Goal: Book appointment/travel/reservation

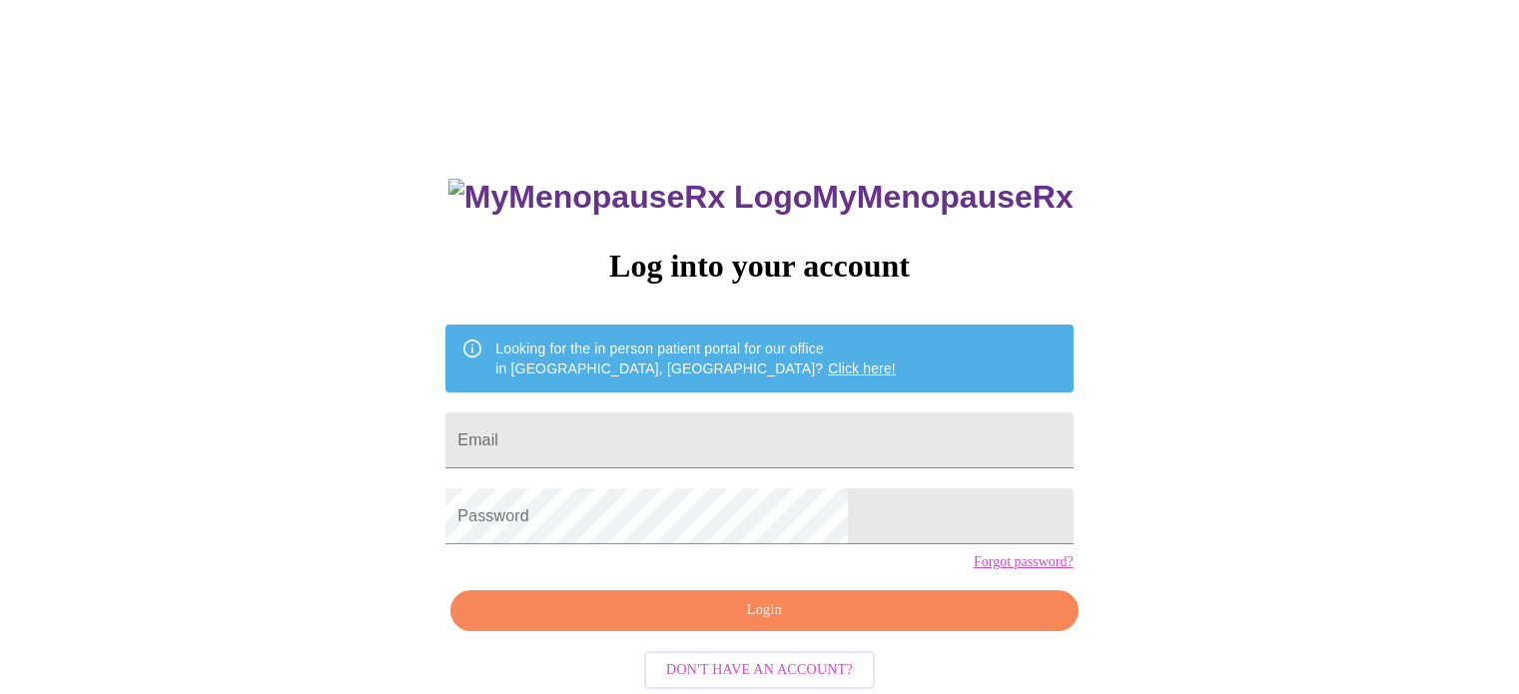
scroll to position [38, 0]
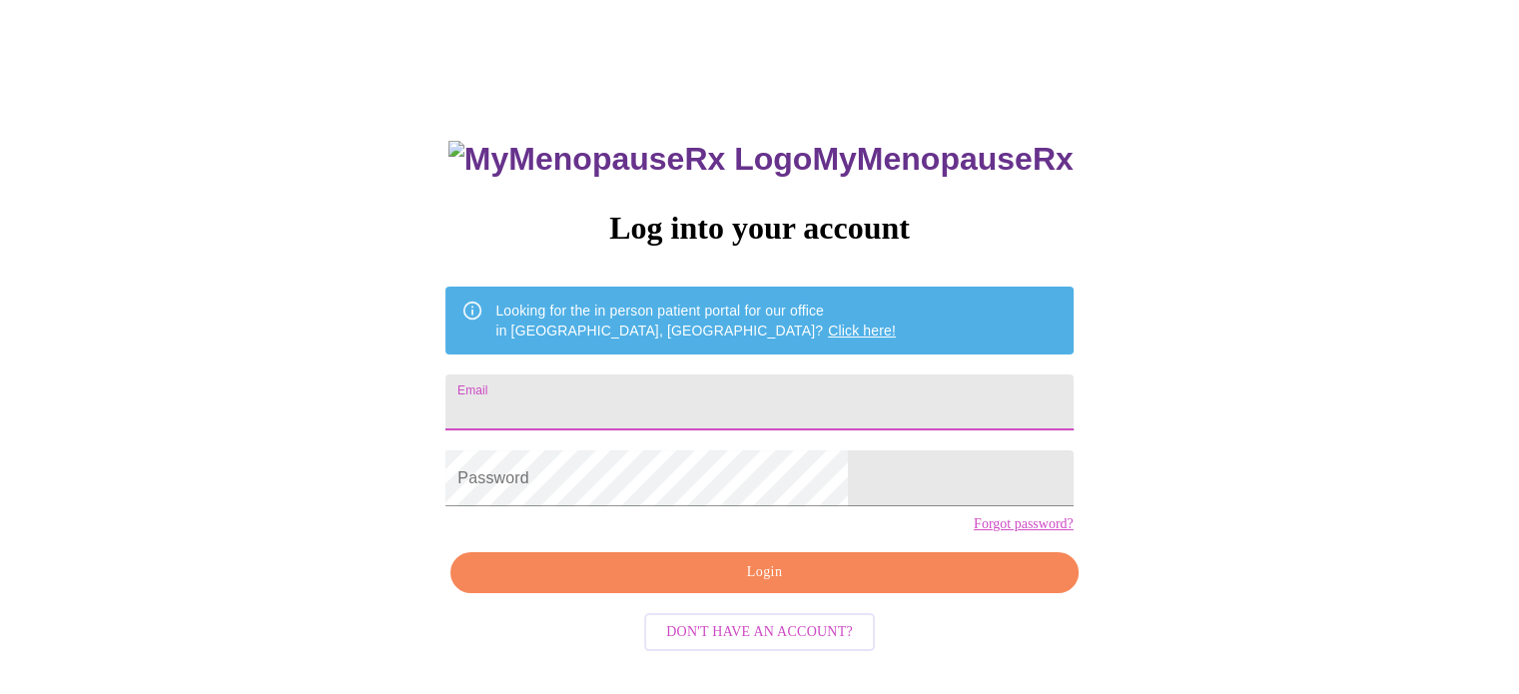
drag, startPoint x: 775, startPoint y: 366, endPoint x: 777, endPoint y: 382, distance: 16.1
click at [775, 374] on input "Email" at bounding box center [758, 402] width 627 height 56
click at [1082, 386] on div "MyMenopauseRx Log into your account Looking for the in person patient portal fo…" at bounding box center [759, 386] width 1503 height 833
click at [732, 390] on input "Email" at bounding box center [758, 402] width 627 height 56
type input "[PERSON_NAME][EMAIL_ADDRESS][PERSON_NAME][DOMAIN_NAME]"
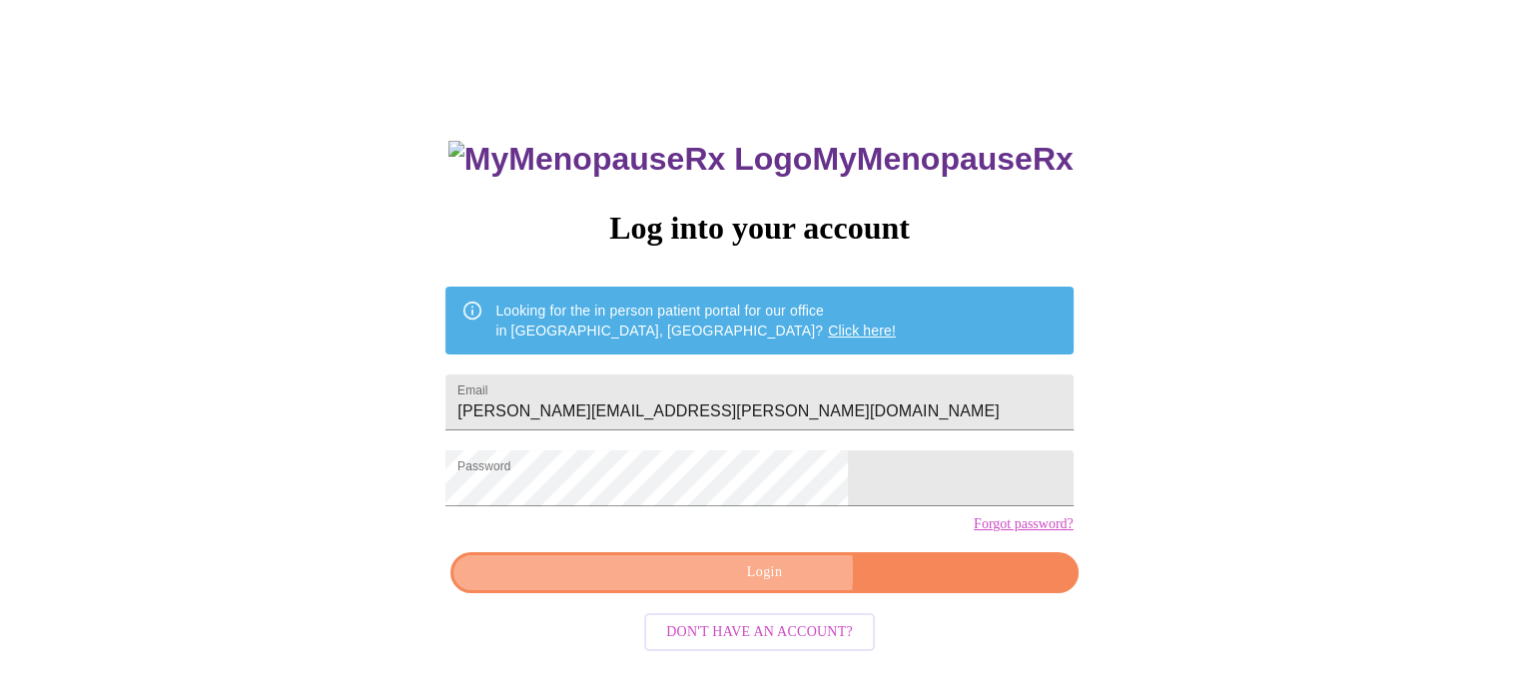
click at [758, 585] on span "Login" at bounding box center [763, 572] width 581 height 25
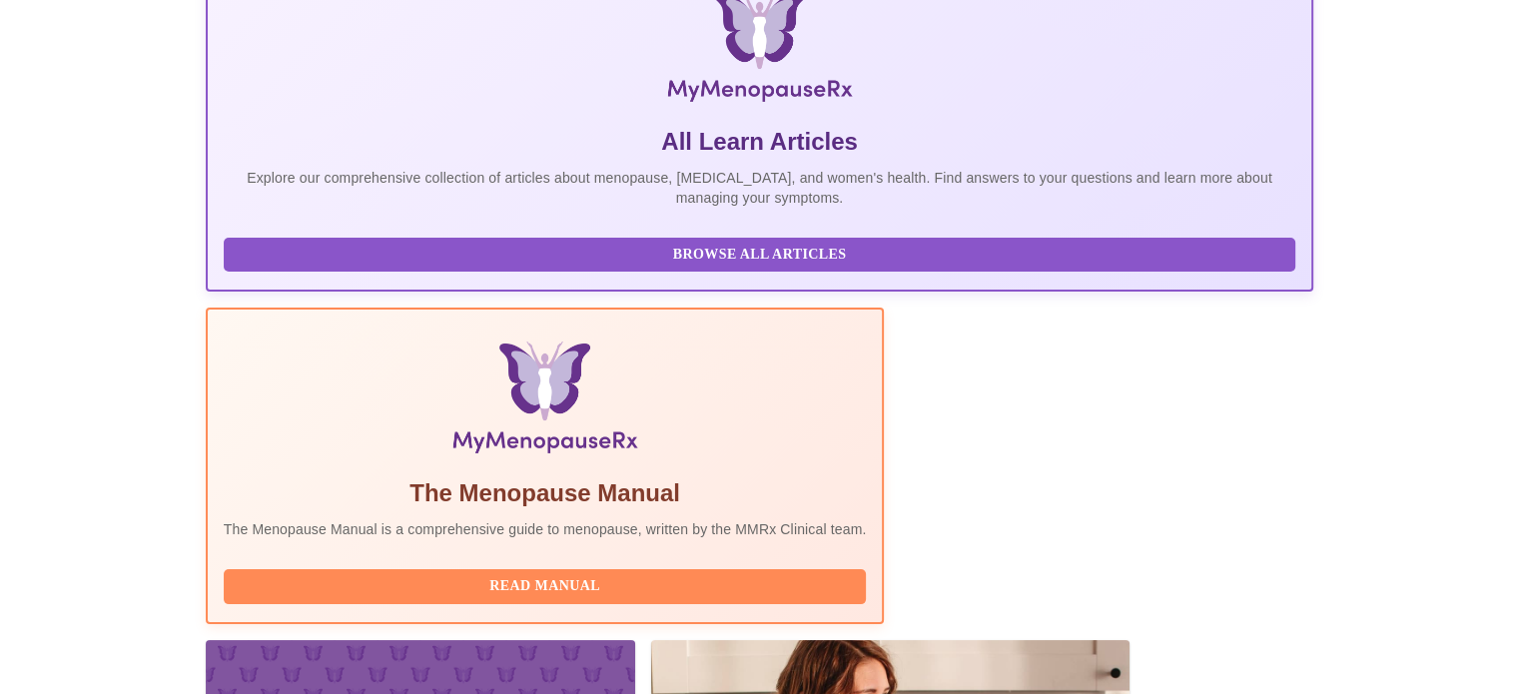
scroll to position [395, 0]
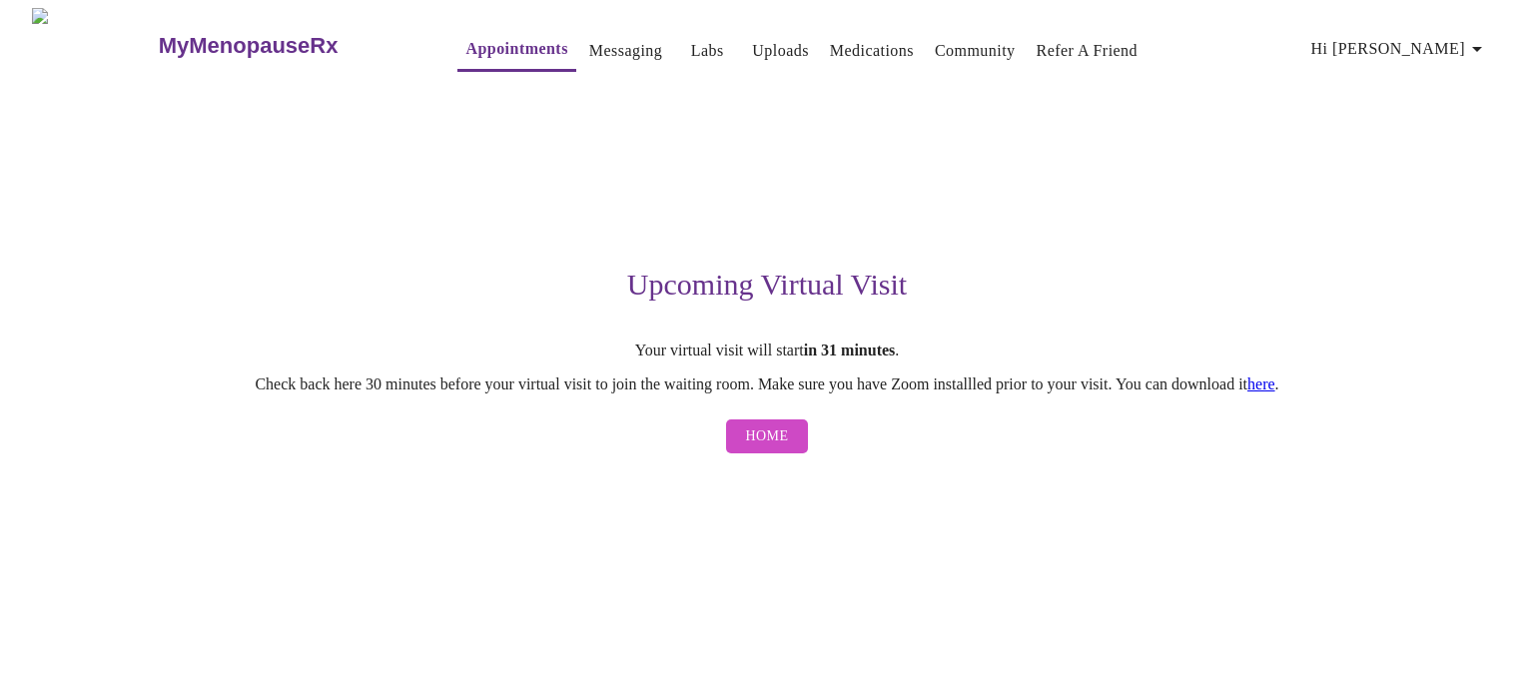
click at [589, 41] on link "Messaging" at bounding box center [625, 51] width 73 height 28
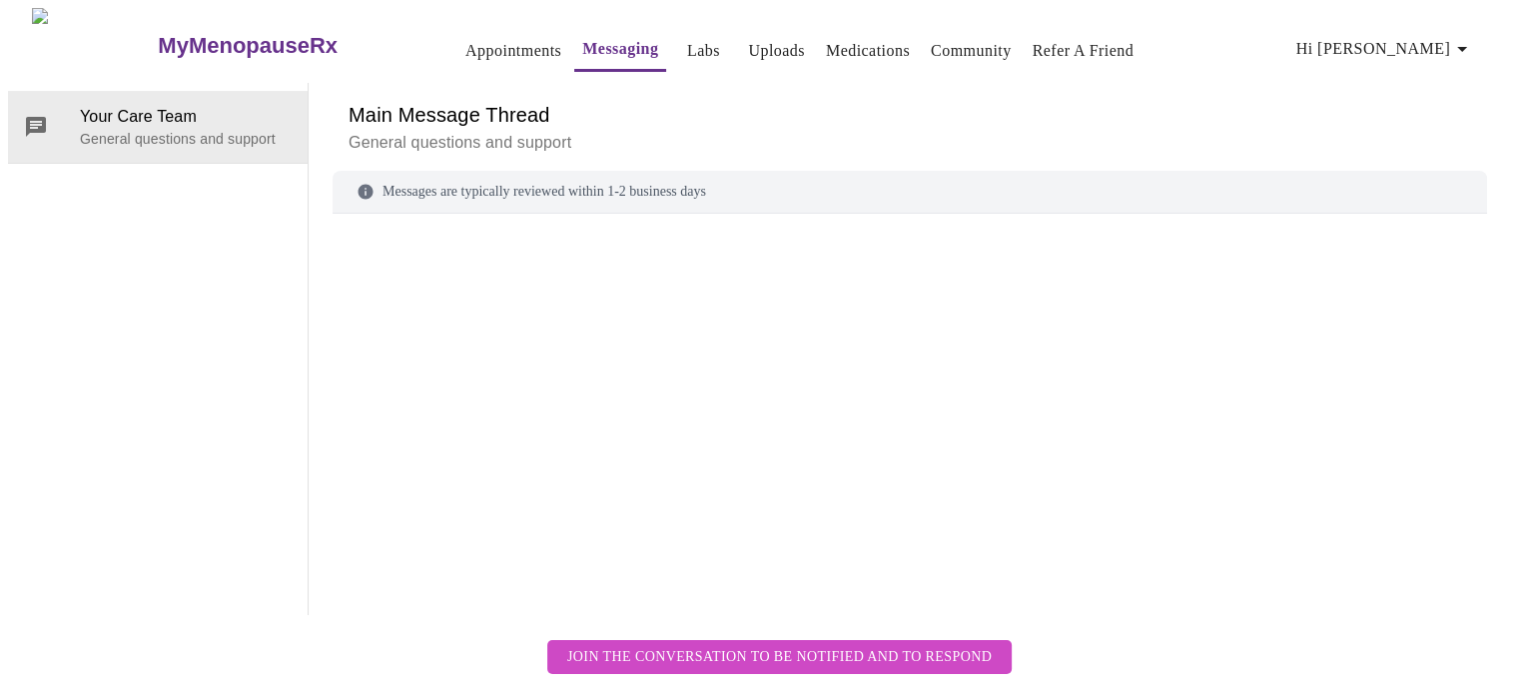
scroll to position [75, 0]
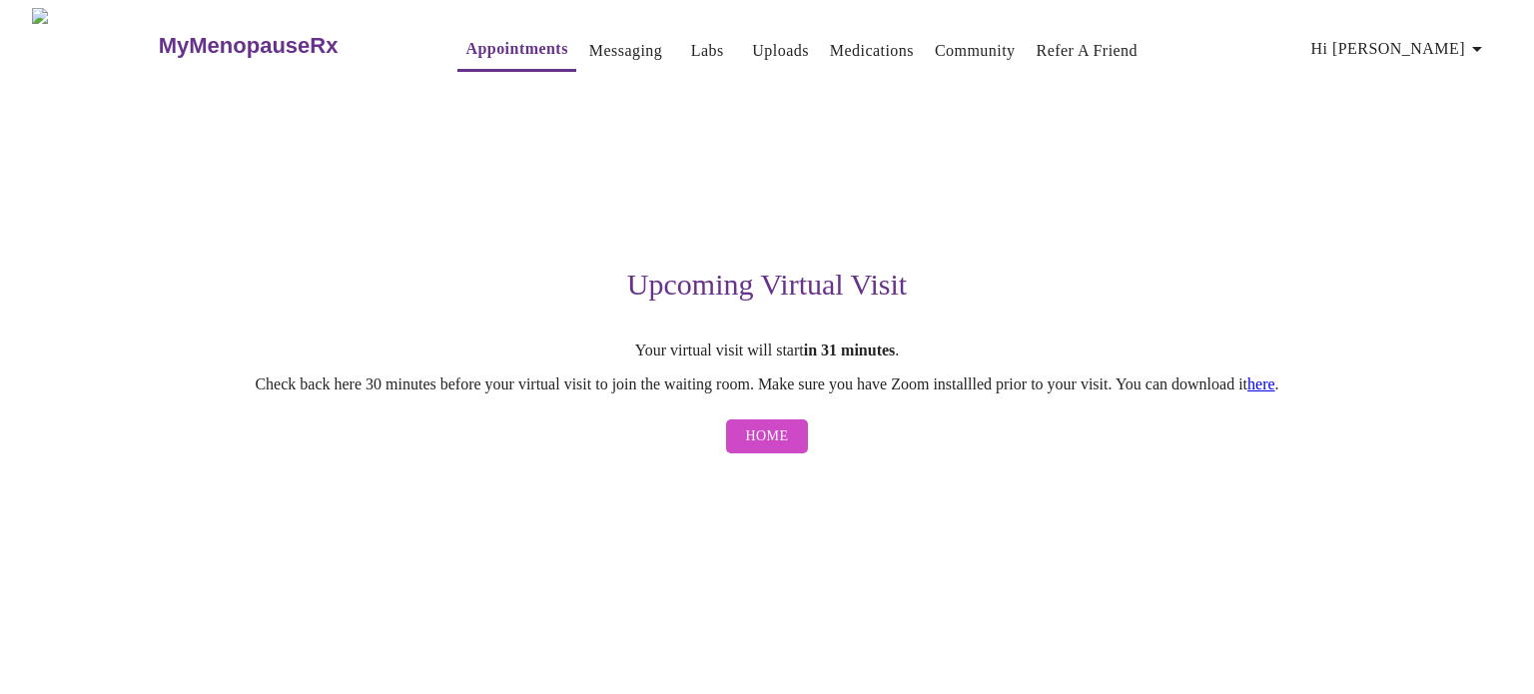
click at [760, 37] on link "Uploads" at bounding box center [780, 51] width 57 height 28
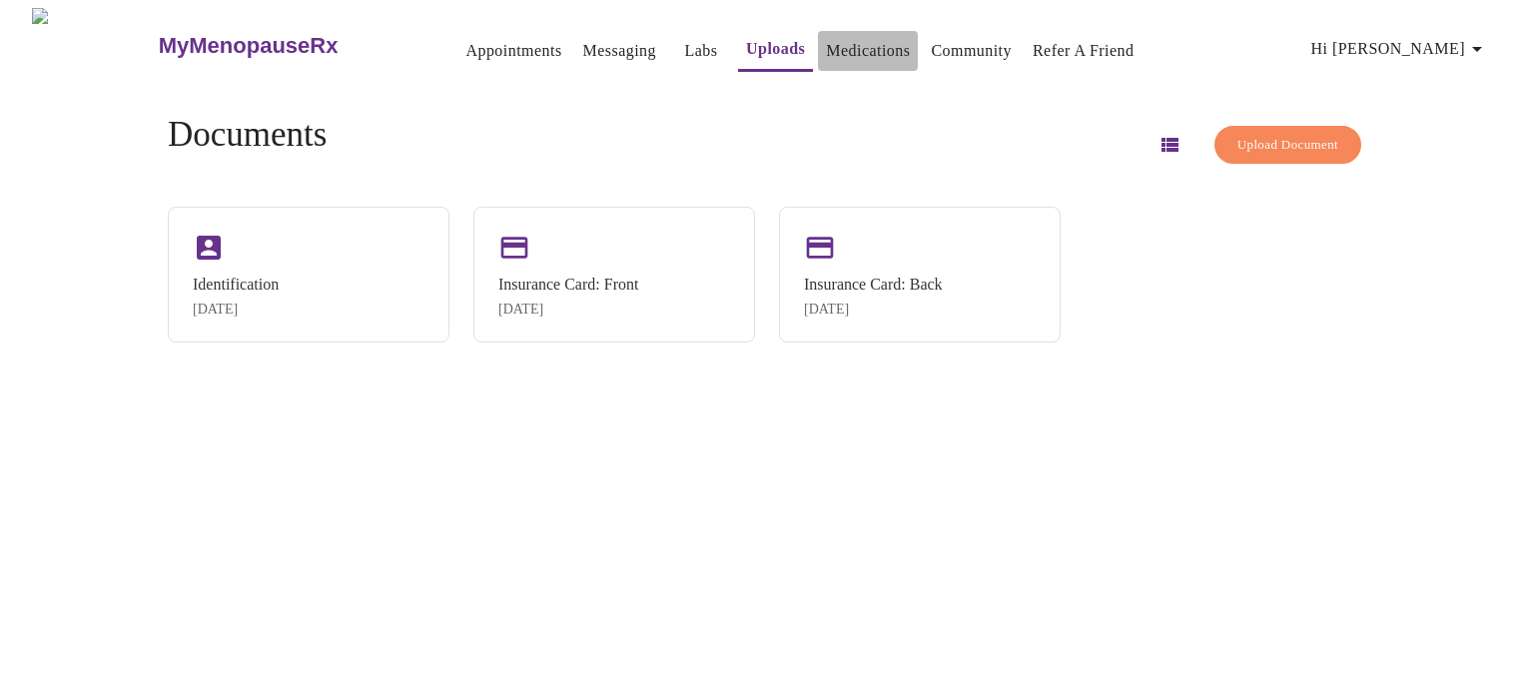
click at [875, 37] on link "Medications" at bounding box center [868, 51] width 84 height 28
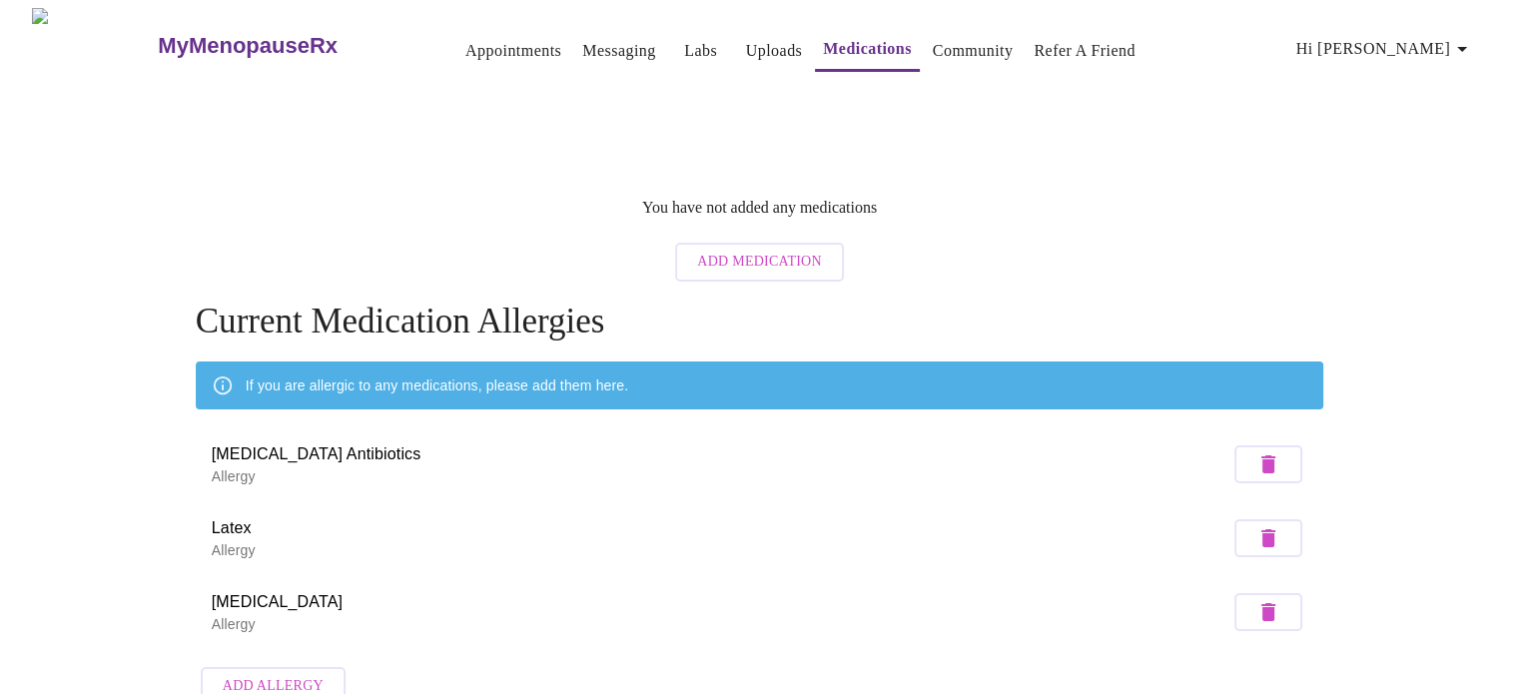
click at [807, 250] on span "Add Medication" at bounding box center [759, 262] width 124 height 25
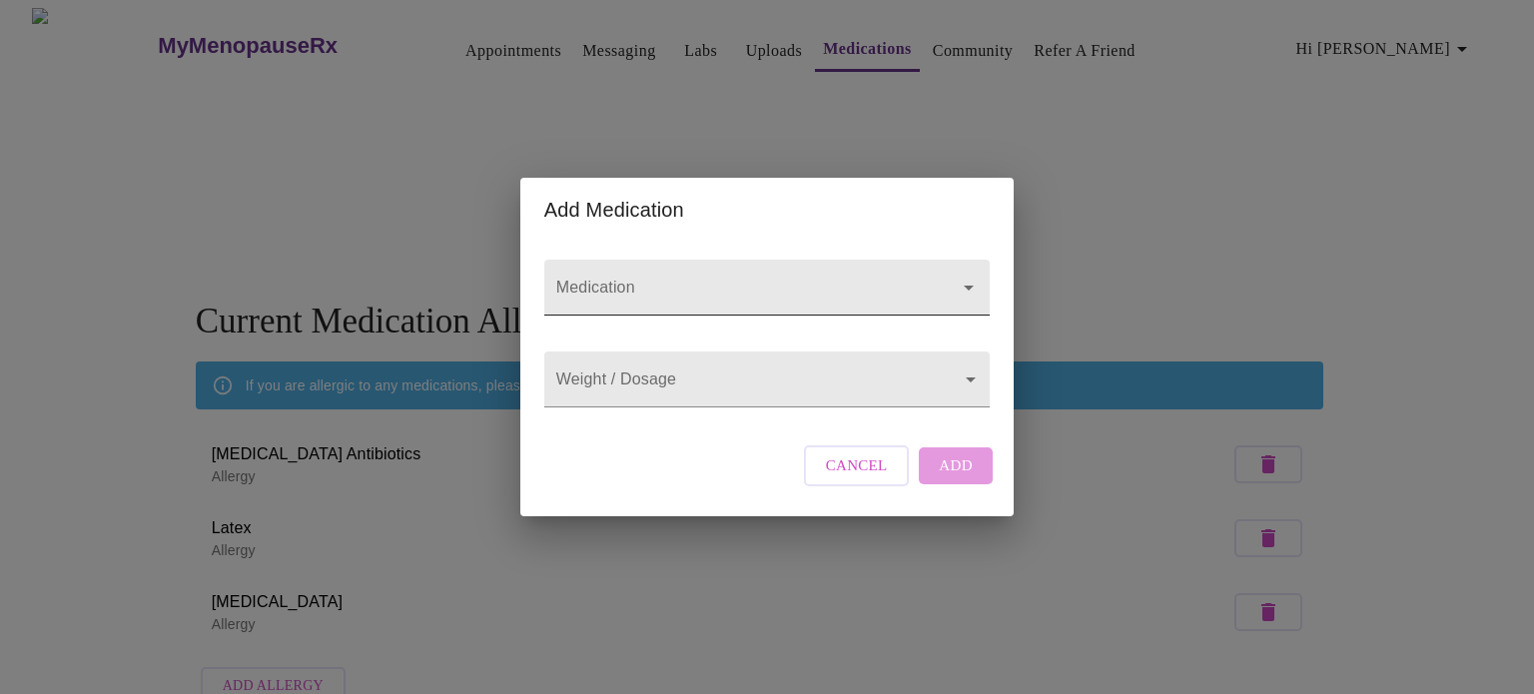
click at [828, 260] on div at bounding box center [766, 288] width 445 height 56
click at [969, 276] on icon "Open" at bounding box center [969, 288] width 24 height 24
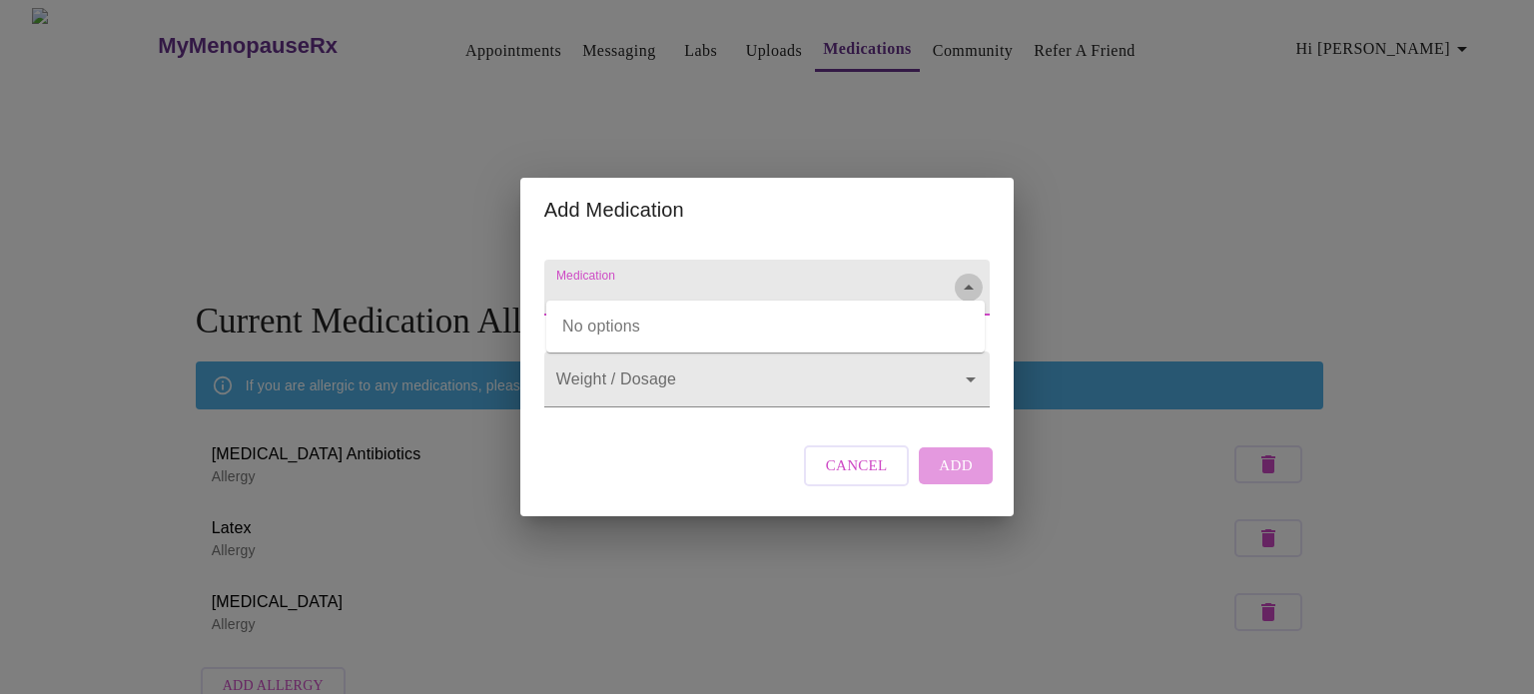
click at [965, 276] on icon "Close" at bounding box center [969, 288] width 24 height 24
click at [965, 276] on icon "Open" at bounding box center [969, 288] width 24 height 24
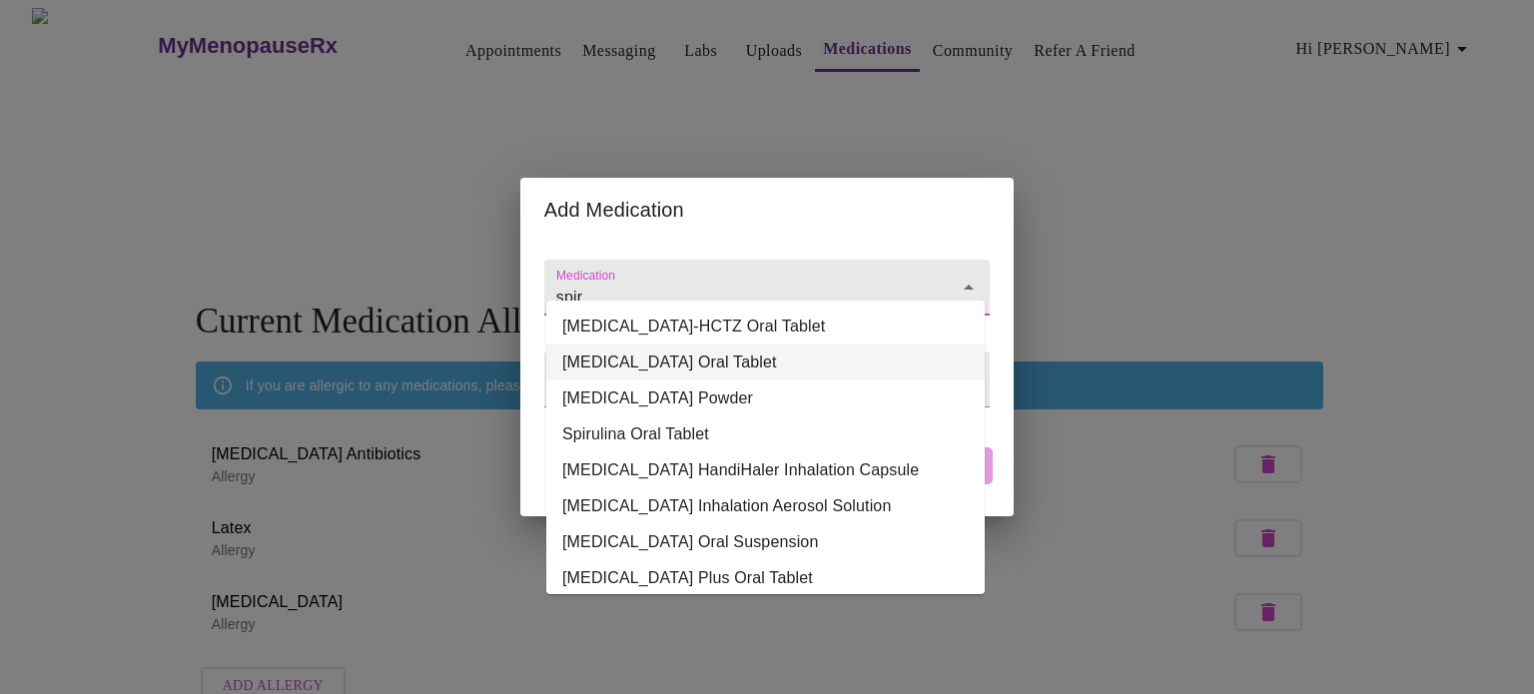
click at [712, 361] on li "[MEDICAL_DATA] Oral Tablet" at bounding box center [765, 362] width 438 height 36
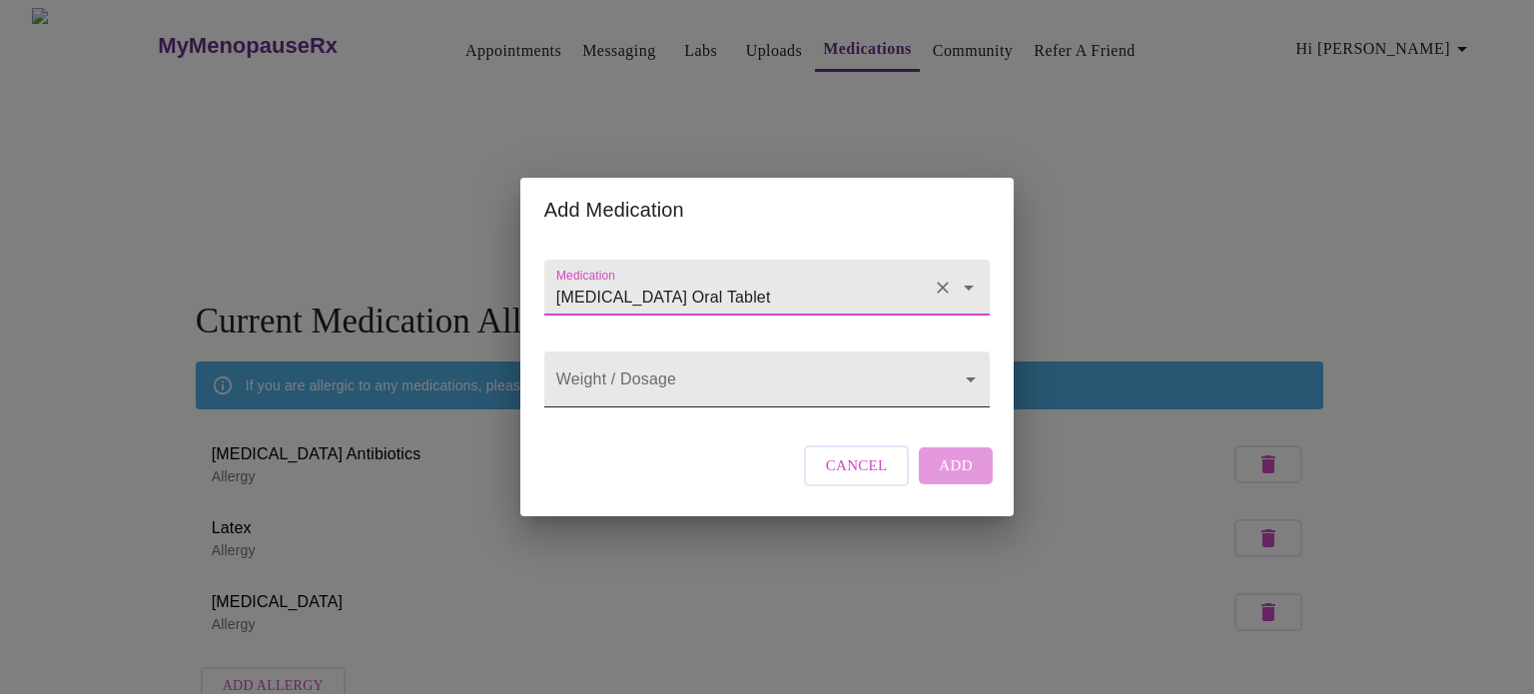
type input "[MEDICAL_DATA] Oral Tablet"
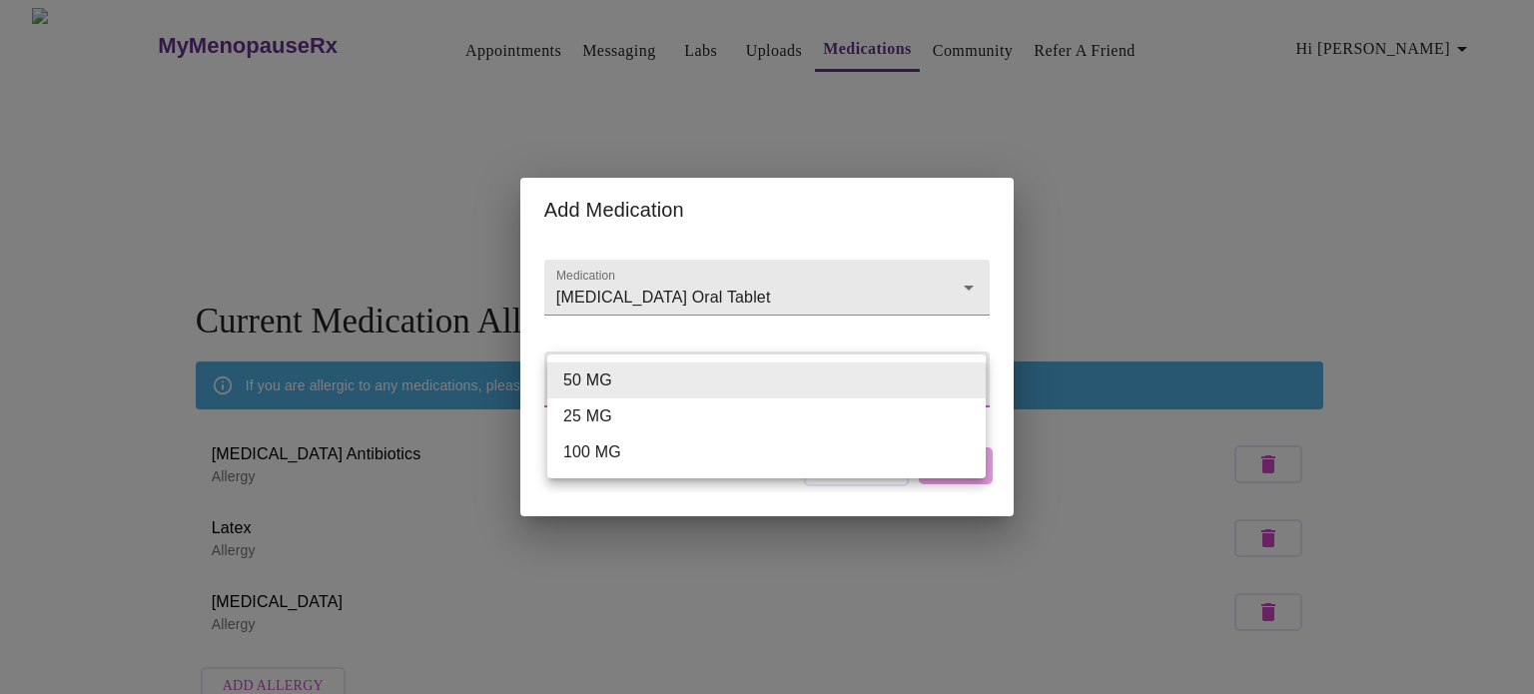
click at [730, 375] on body "MyMenopauseRx Appointments Messaging Labs Uploads Medications Community Refer a…" at bounding box center [767, 361] width 1518 height 707
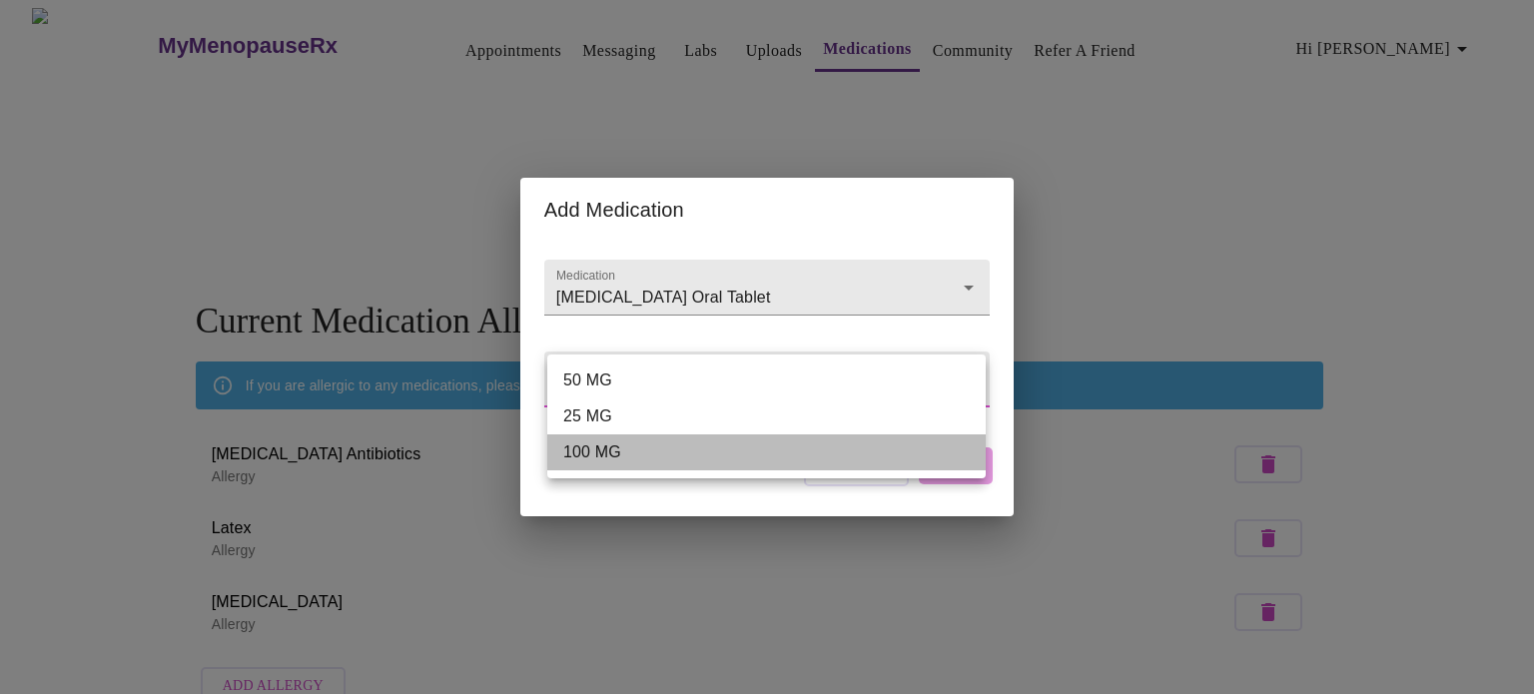
click at [580, 456] on li "100 MG" at bounding box center [766, 452] width 438 height 36
type input "100 MG"
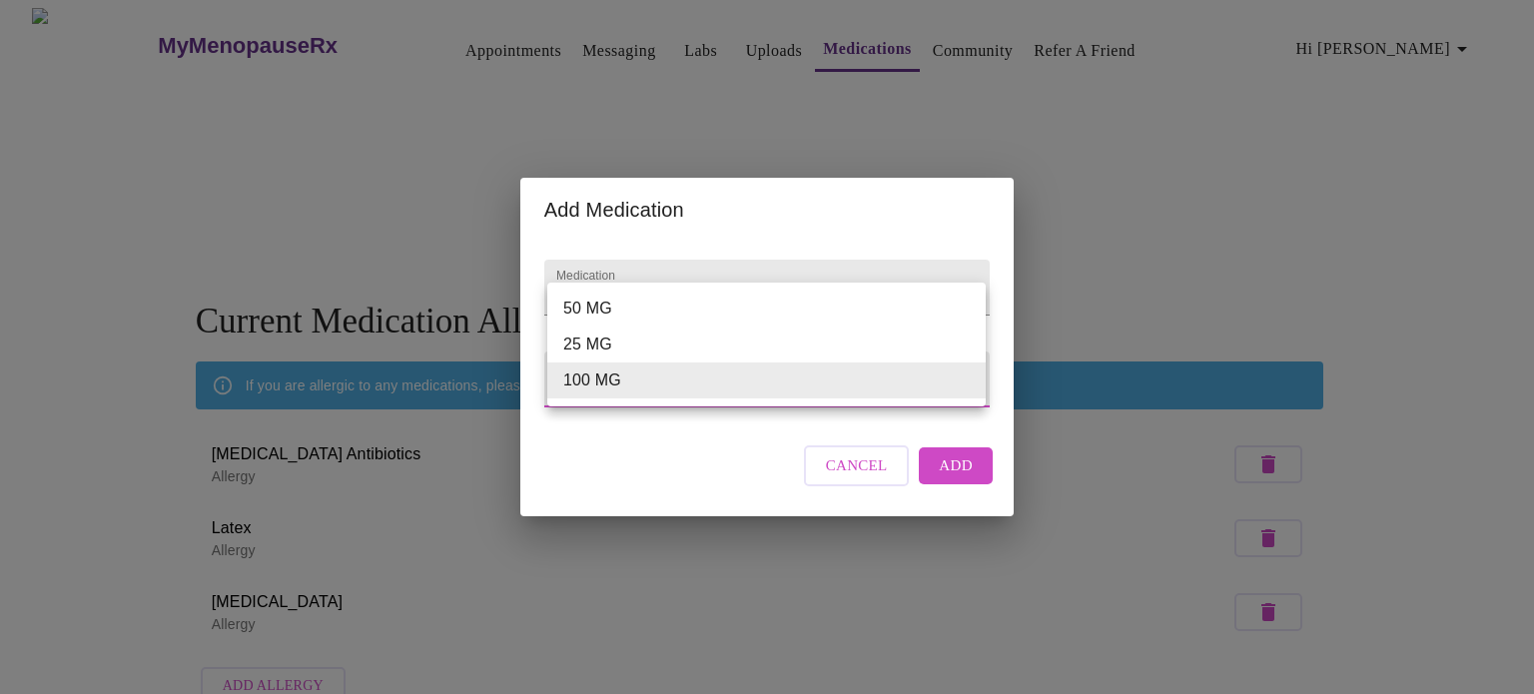
click at [954, 376] on body "MyMenopauseRx Appointments Messaging Labs Uploads Medications Community Refer a…" at bounding box center [767, 361] width 1518 height 707
click at [821, 199] on div at bounding box center [767, 347] width 1534 height 694
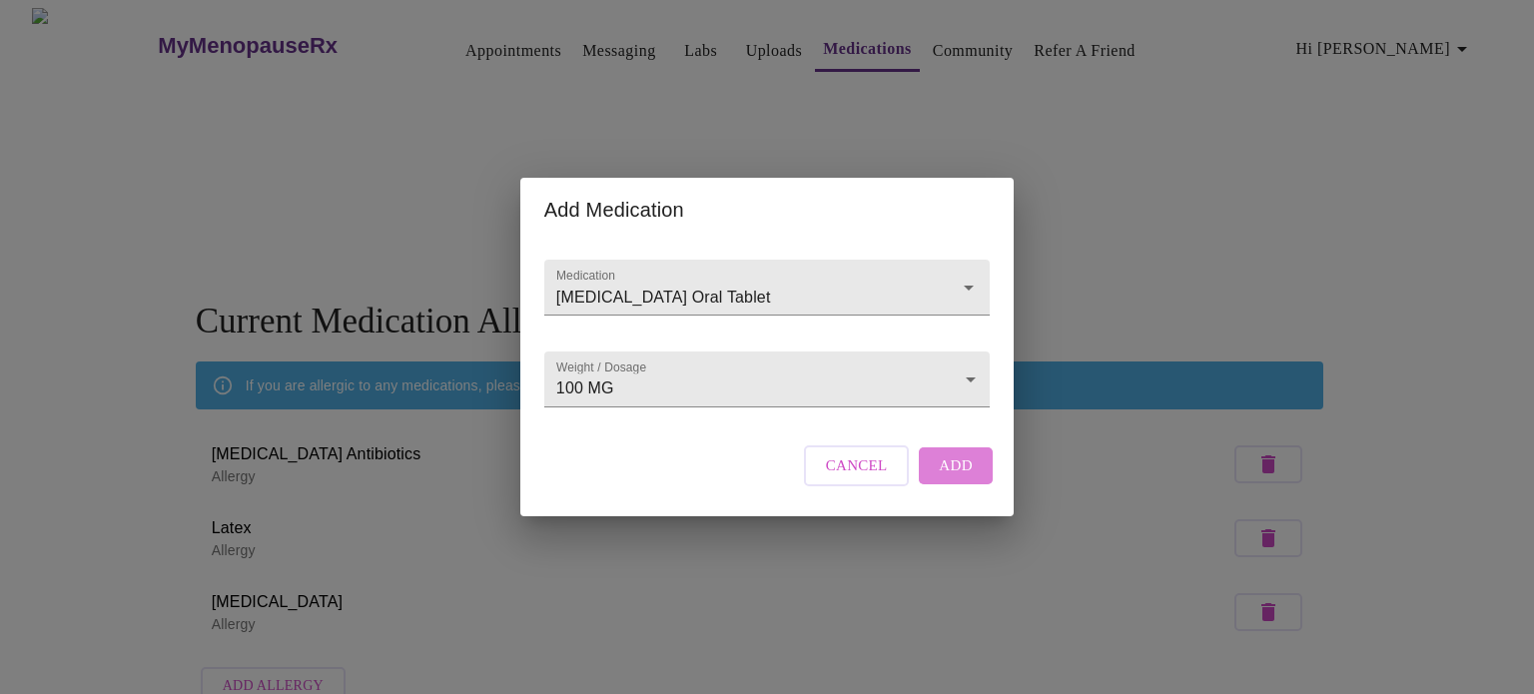
click at [963, 478] on span "Add" at bounding box center [956, 465] width 34 height 26
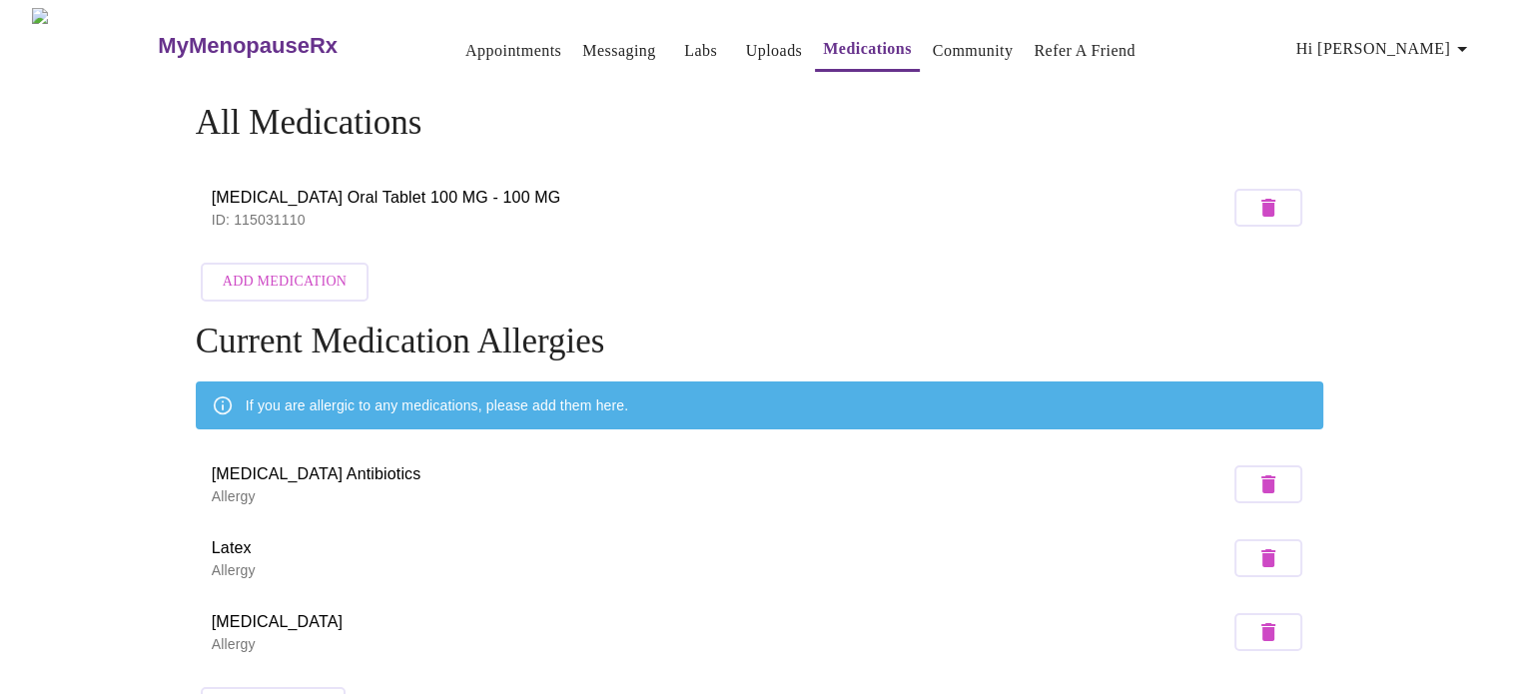
click at [339, 284] on button "Add Medication" at bounding box center [285, 282] width 168 height 39
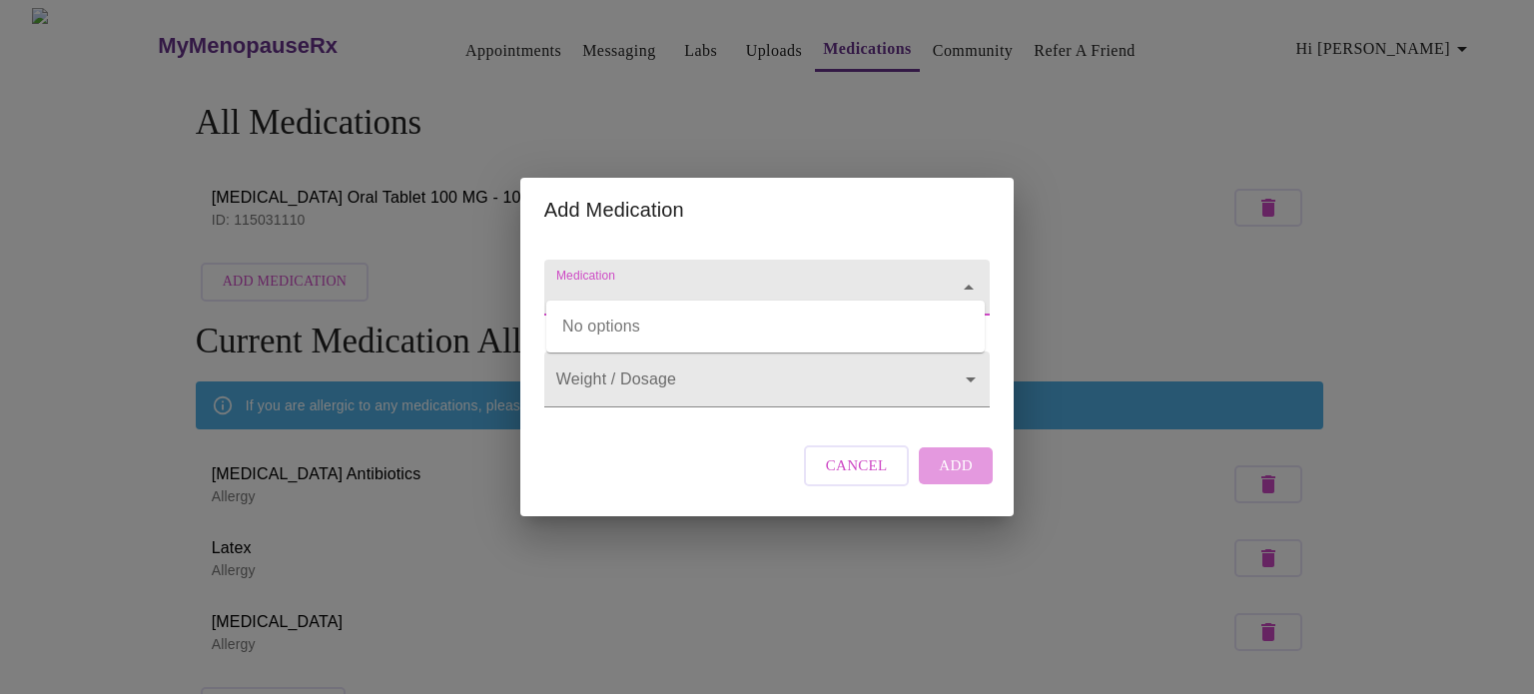
click at [811, 292] on input "Medication" at bounding box center [738, 297] width 372 height 37
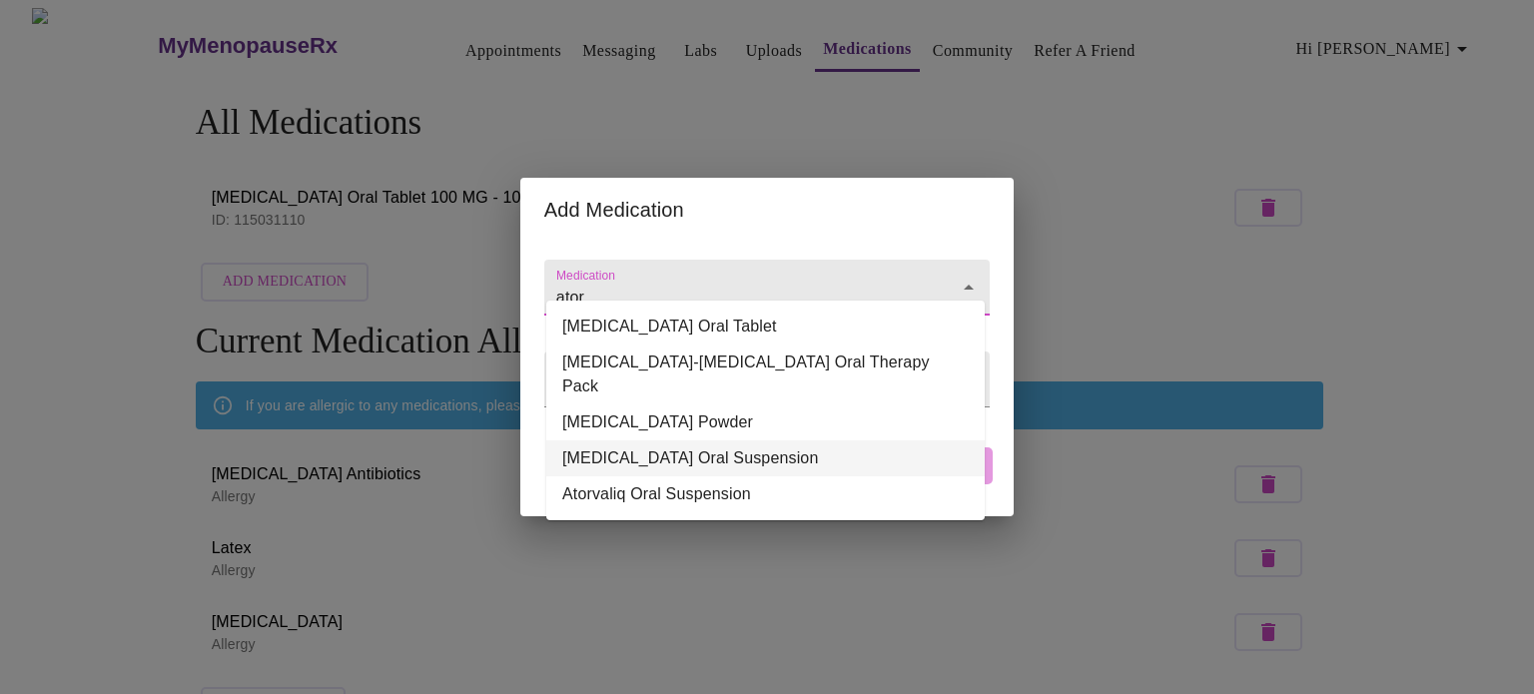
type input "ator"
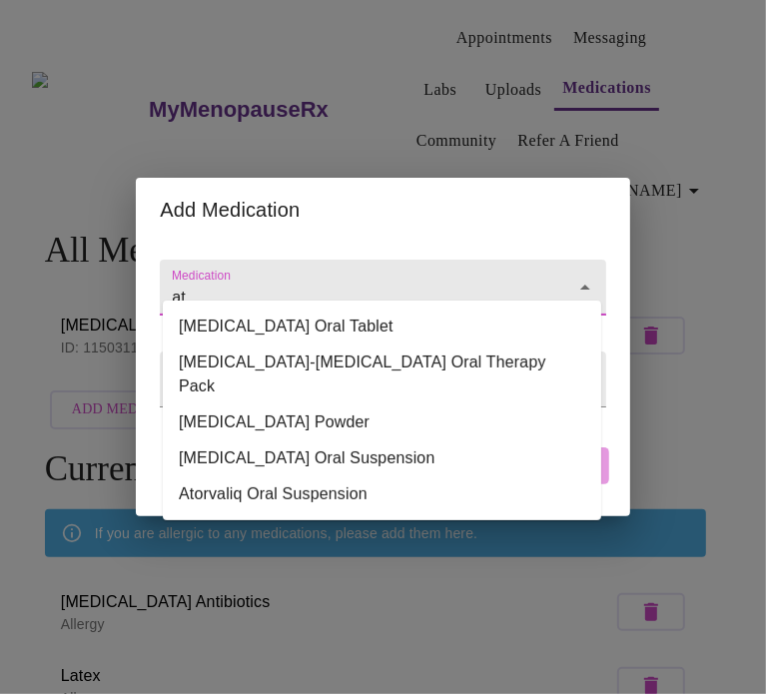
type input "a"
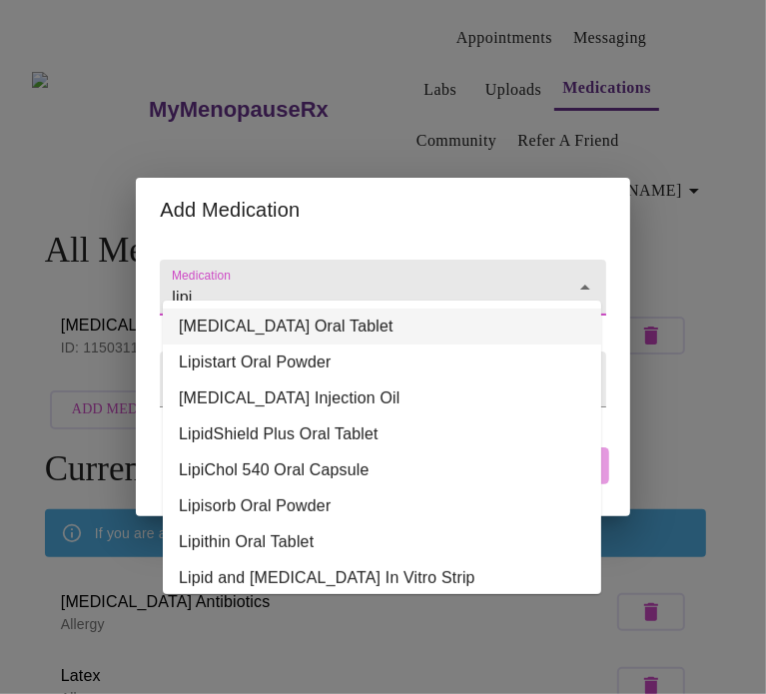
click at [276, 327] on li "[MEDICAL_DATA] Oral Tablet" at bounding box center [382, 327] width 438 height 36
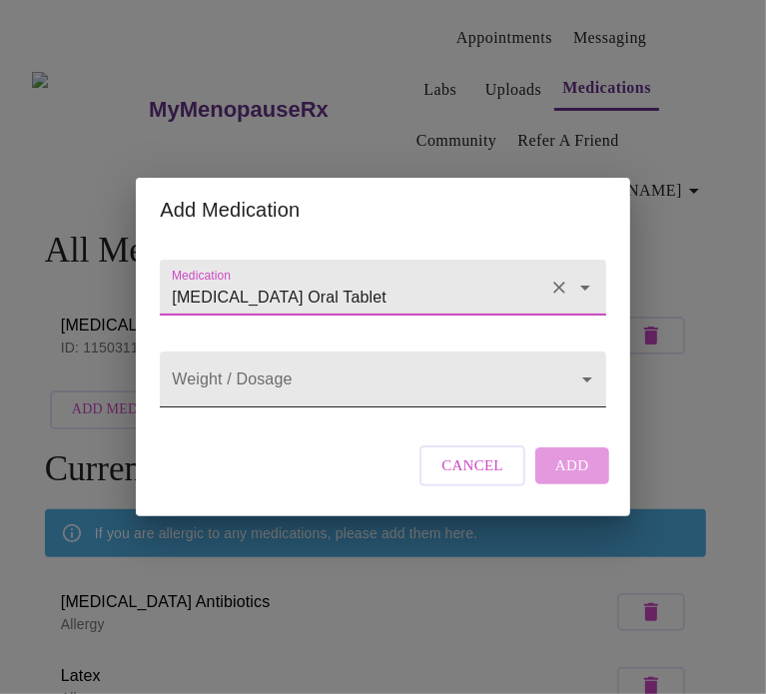
type input "[MEDICAL_DATA] Oral Tablet"
click at [287, 381] on body "MyMenopauseRx Appointments Messaging Labs Uploads Medications Community Refer a…" at bounding box center [383, 435] width 750 height 855
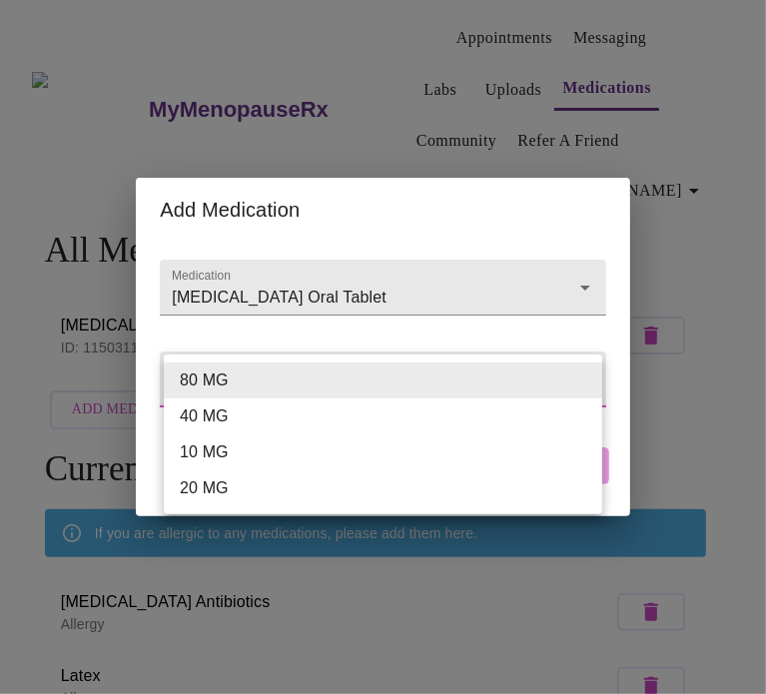
click at [270, 423] on li "40 MG" at bounding box center [383, 416] width 438 height 36
type input "40 MG"
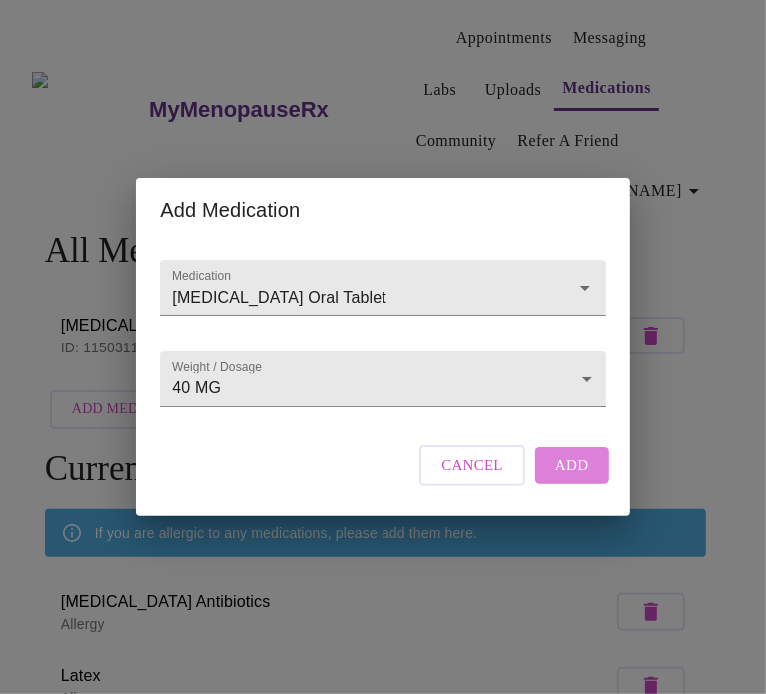
click at [563, 478] on span "Add" at bounding box center [572, 465] width 34 height 26
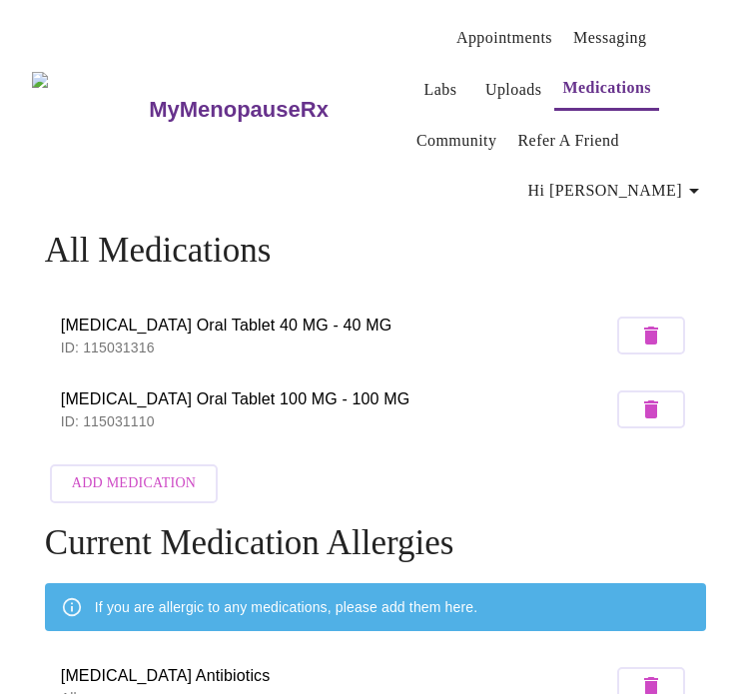
click at [133, 471] on span "Add Medication" at bounding box center [134, 483] width 124 height 25
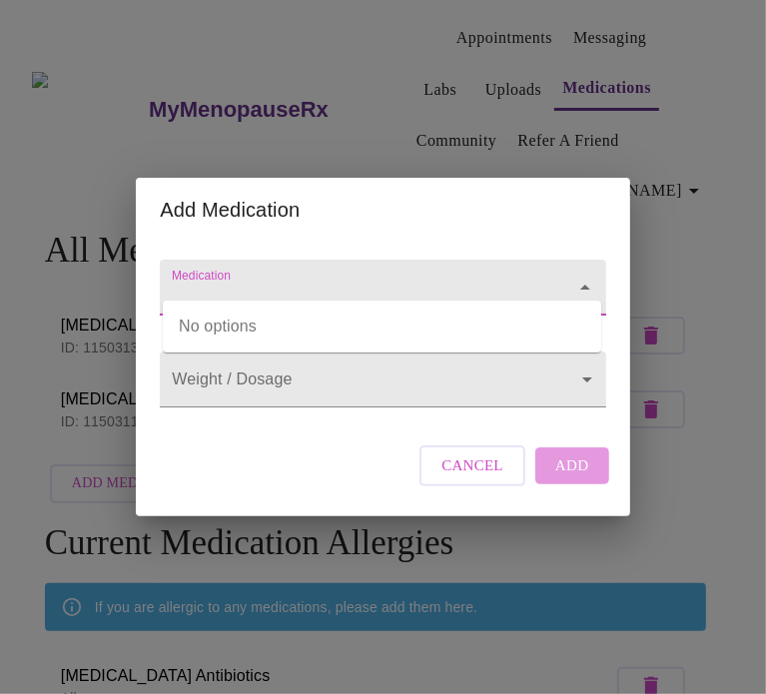
click at [317, 283] on input "Medication" at bounding box center [354, 297] width 372 height 37
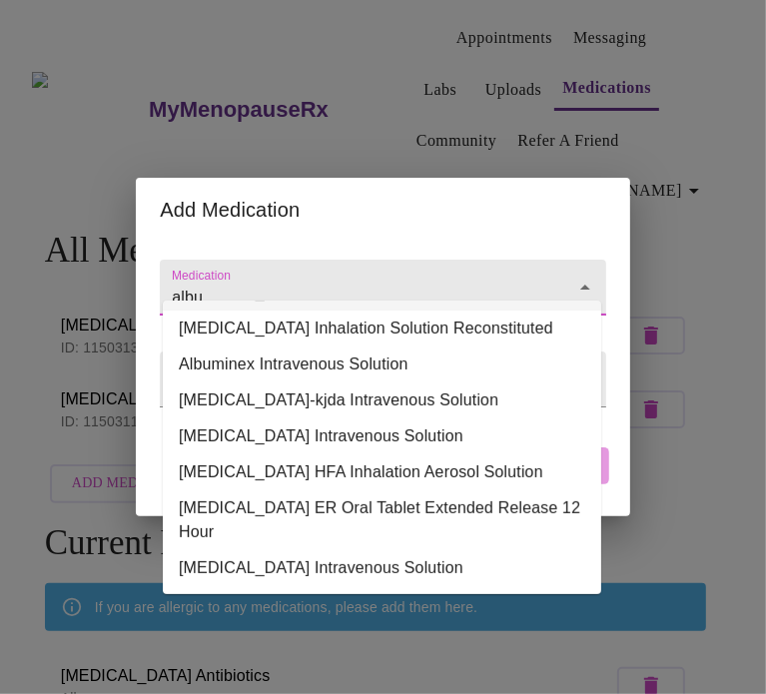
scroll to position [300, 0]
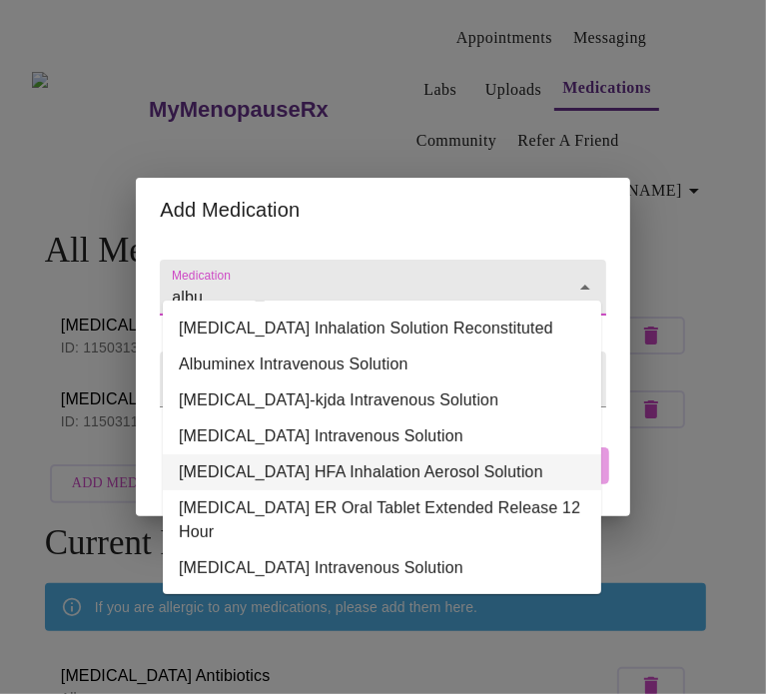
click at [443, 462] on li "[MEDICAL_DATA] HFA Inhalation Aerosol Solution" at bounding box center [382, 472] width 438 height 36
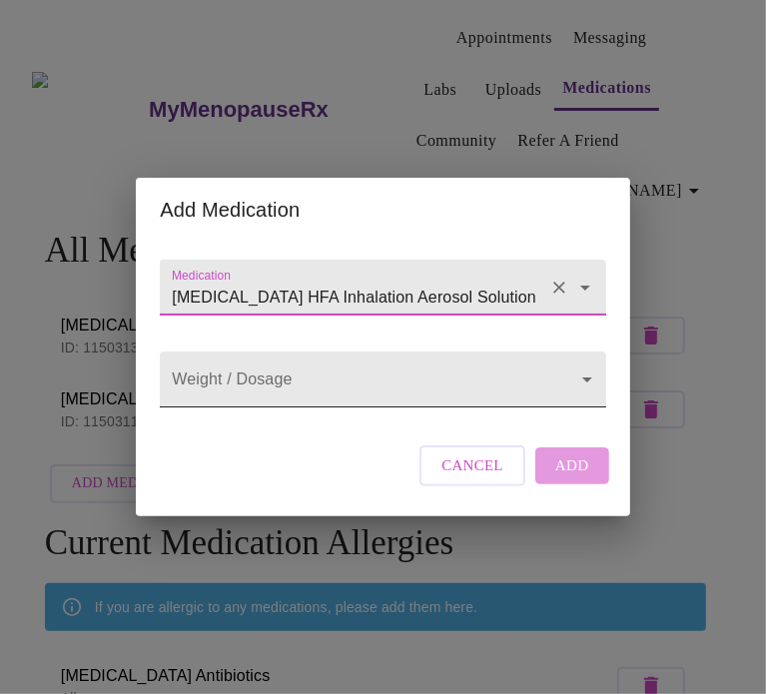
type input "[MEDICAL_DATA] HFA Inhalation Aerosol Solution"
click at [355, 378] on body "MyMenopauseRx Appointments Messaging Labs Uploads Medications Community Refer a…" at bounding box center [383, 472] width 750 height 929
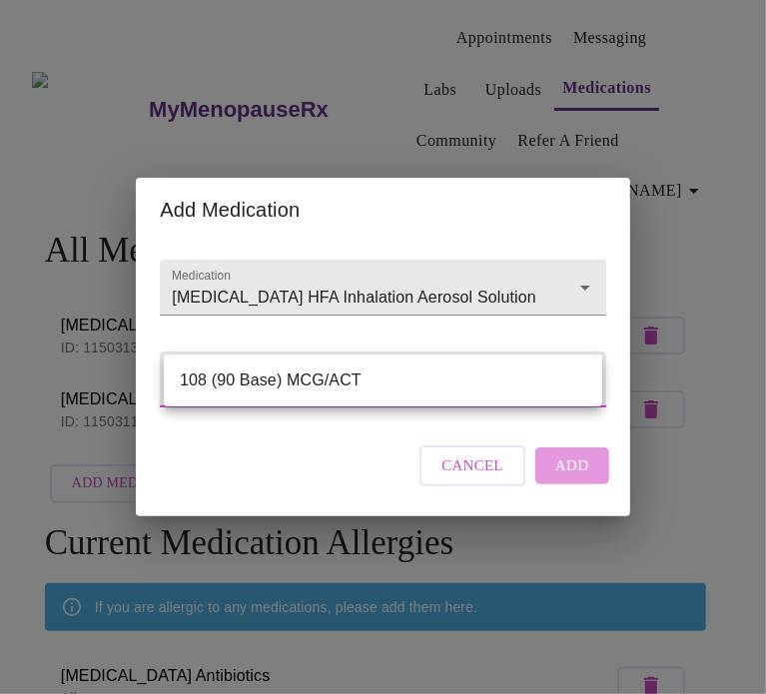
click at [354, 374] on li "108 (90 Base) MCG/ACT" at bounding box center [383, 380] width 438 height 36
type input "108 (90 Base) MCG/ACT"
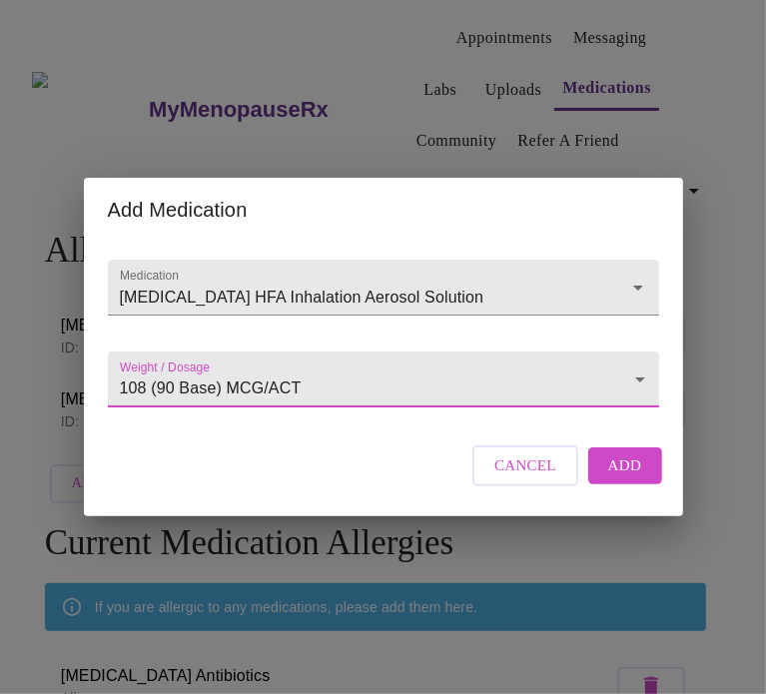
click at [627, 478] on span "Add" at bounding box center [625, 465] width 34 height 26
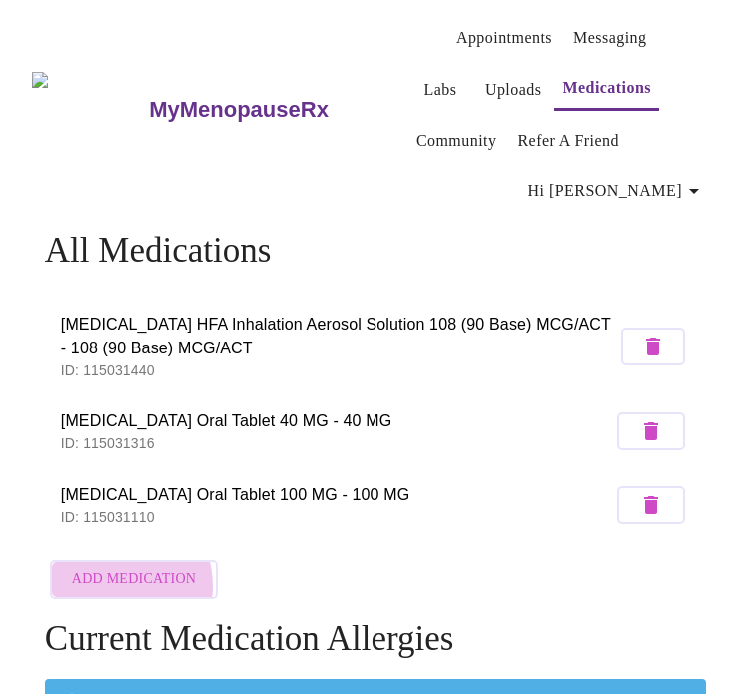
click at [106, 567] on span "Add Medication" at bounding box center [134, 579] width 124 height 25
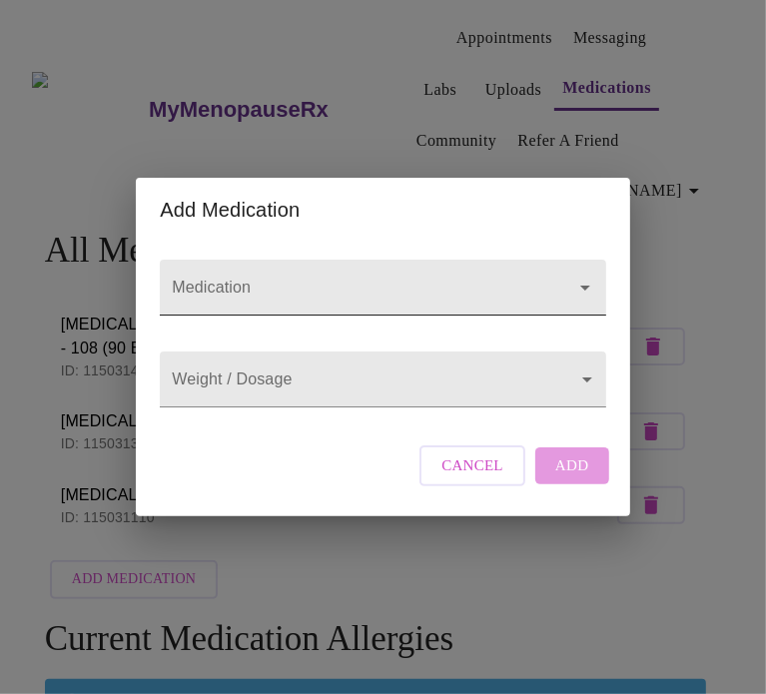
click at [551, 276] on div at bounding box center [571, 288] width 52 height 28
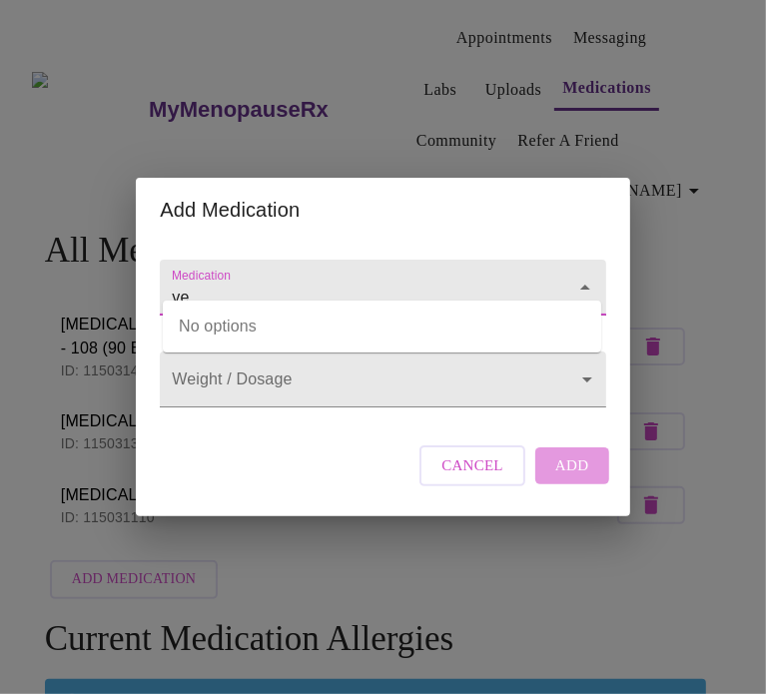
type input "v"
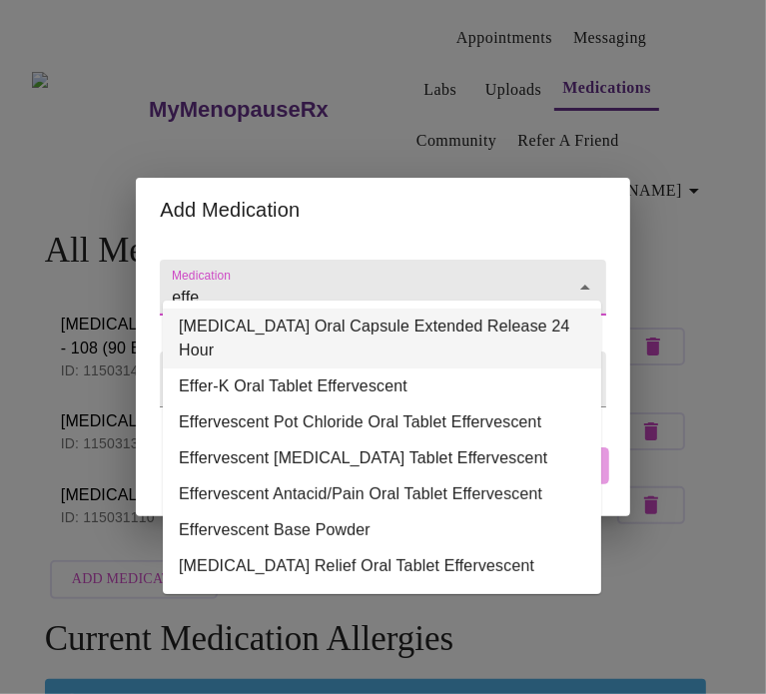
click at [470, 327] on li "[MEDICAL_DATA] Oral Capsule Extended Release 24 Hour" at bounding box center [382, 339] width 438 height 60
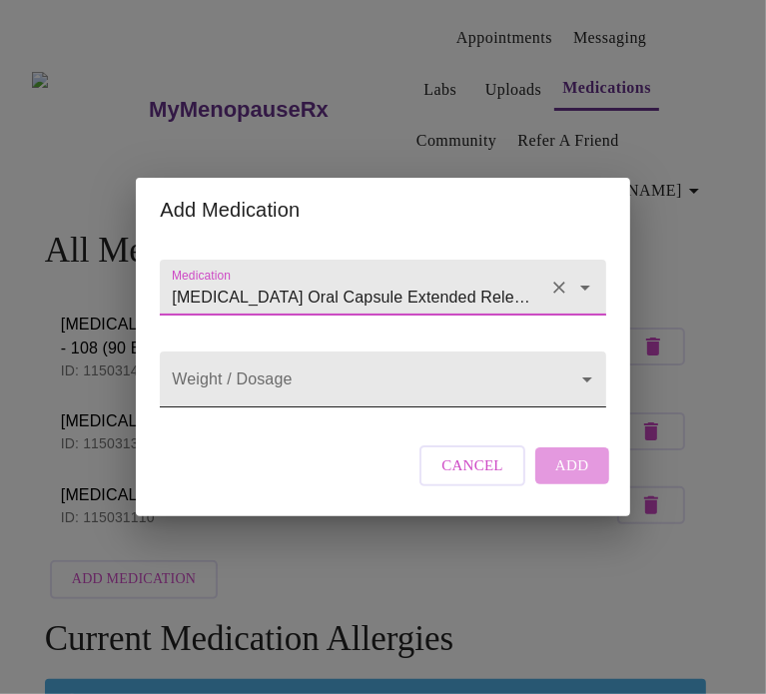
type input "[MEDICAL_DATA] Oral Capsule Extended Release 24 Hour"
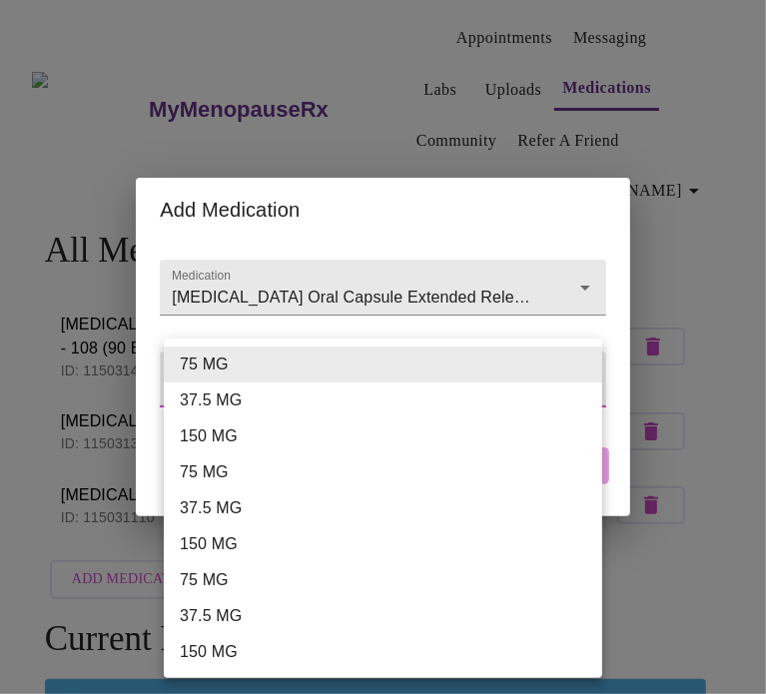
click at [415, 388] on body "MyMenopauseRx Appointments Messaging Labs Uploads Medications Community Refer a…" at bounding box center [383, 520] width 750 height 1024
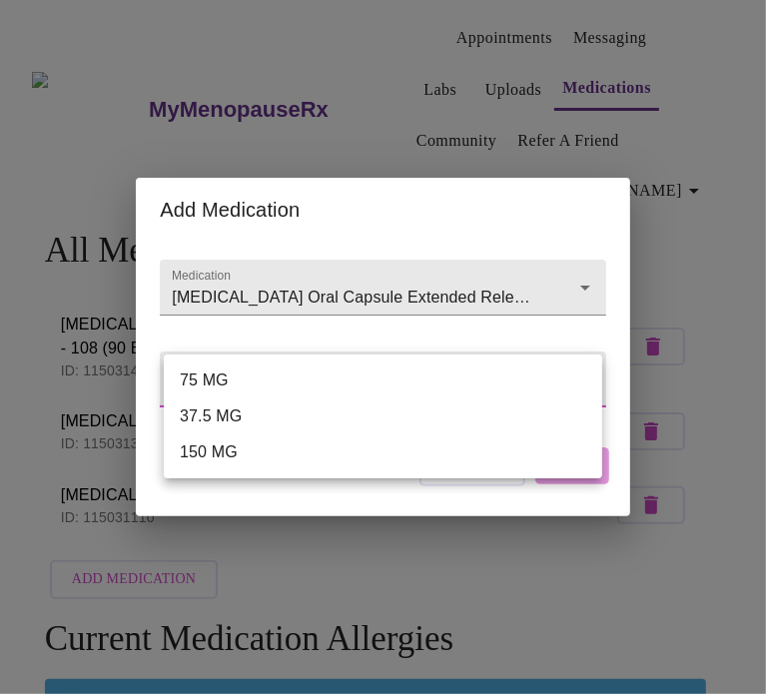
drag, startPoint x: 415, startPoint y: 388, endPoint x: 240, endPoint y: 375, distance: 176.2
click at [240, 375] on li "75 MG" at bounding box center [383, 380] width 438 height 36
type input "75 MG"
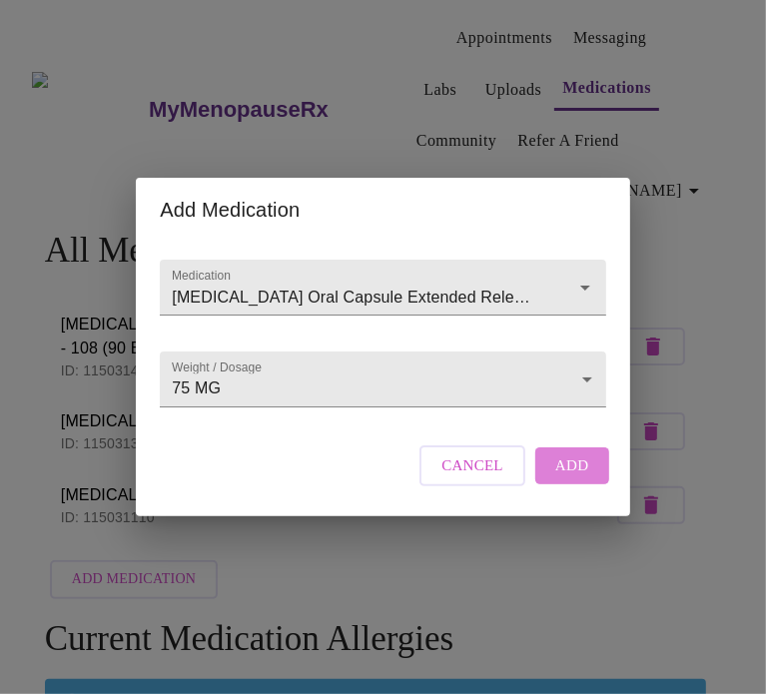
click at [572, 483] on button "Add" at bounding box center [572, 465] width 74 height 36
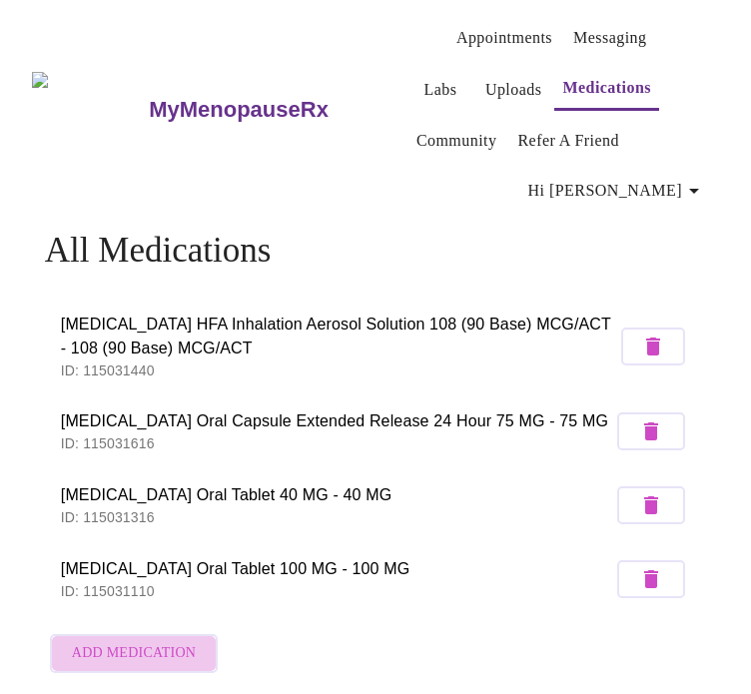
click at [151, 641] on span "Add Medication" at bounding box center [134, 653] width 124 height 25
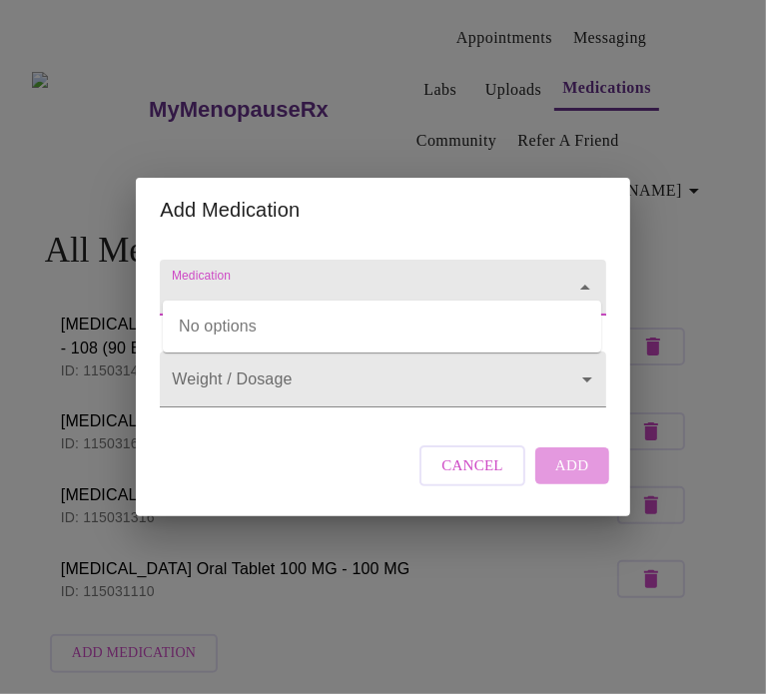
click at [451, 279] on input "Medication" at bounding box center [354, 297] width 372 height 37
type input "o"
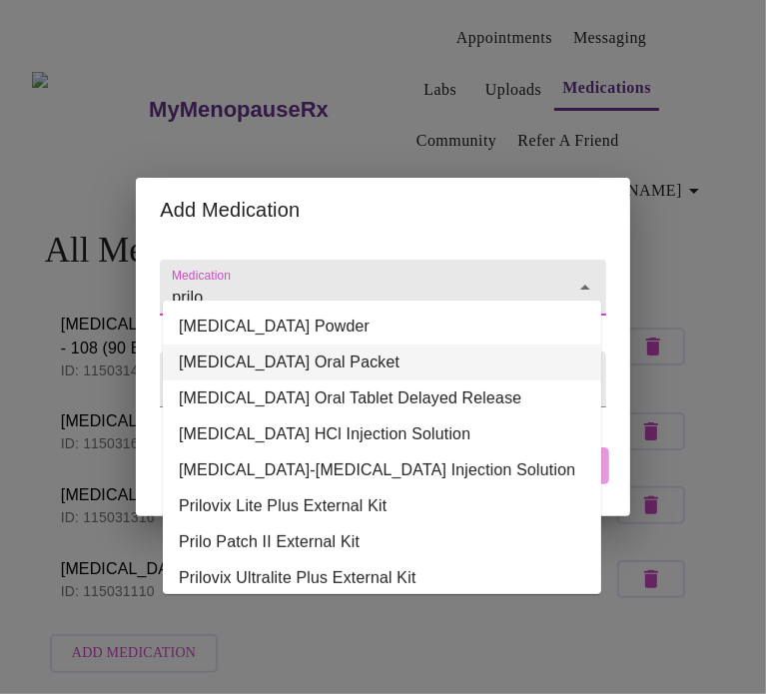
click at [283, 366] on li "[MEDICAL_DATA] Oral Packet" at bounding box center [382, 362] width 438 height 36
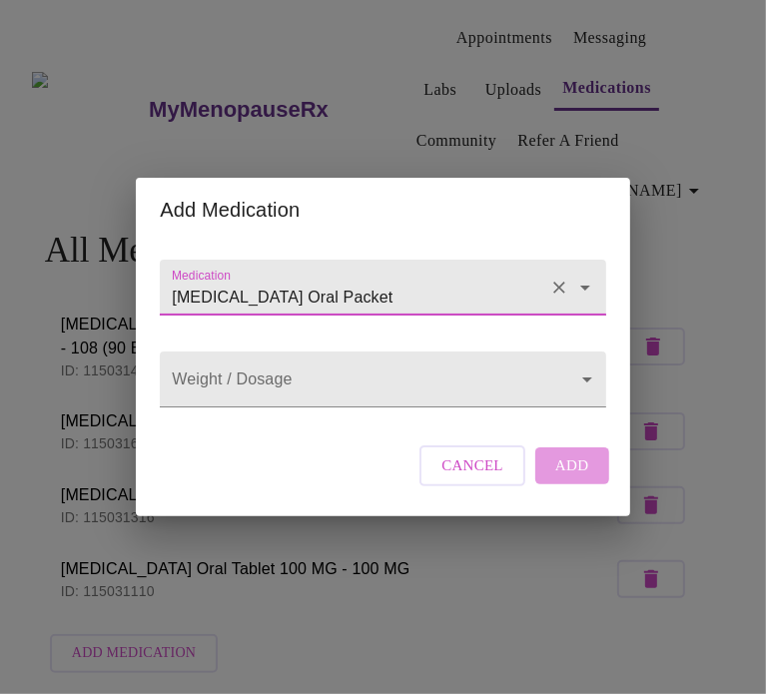
click at [283, 366] on body "MyMenopauseRx Appointments Messaging Labs Uploads Medications Community Refer a…" at bounding box center [383, 557] width 750 height 1098
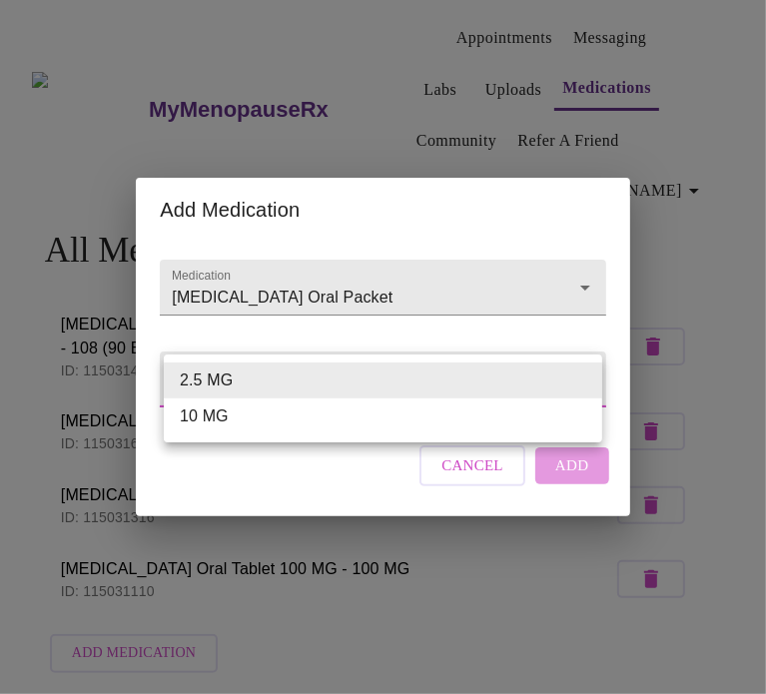
click at [339, 279] on div at bounding box center [383, 347] width 766 height 694
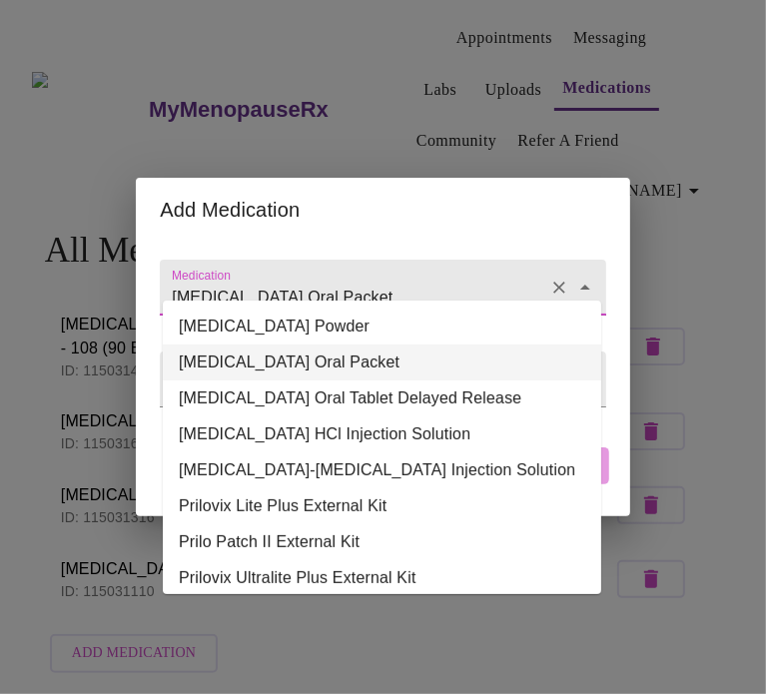
drag, startPoint x: 343, startPoint y: 279, endPoint x: 176, endPoint y: 274, distance: 167.8
click at [176, 279] on input "[MEDICAL_DATA] Oral Packet" at bounding box center [354, 297] width 372 height 37
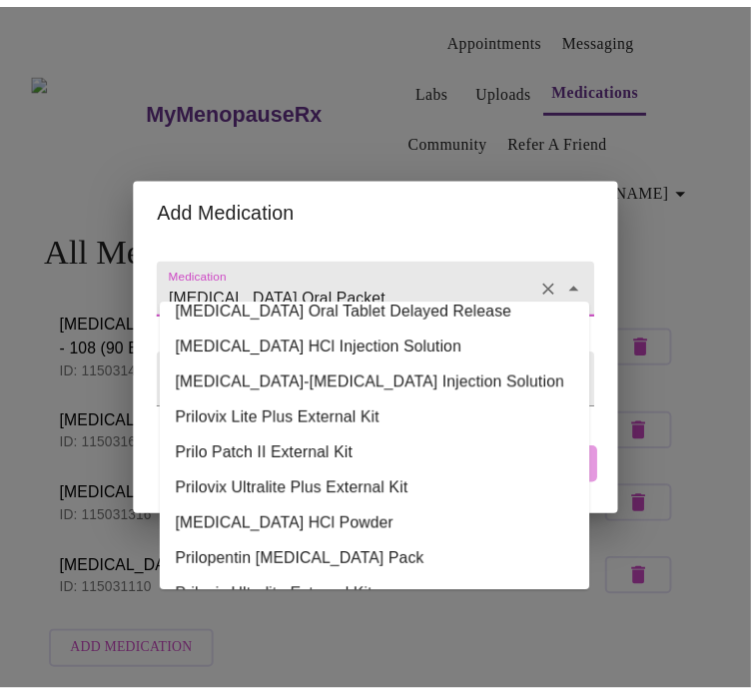
scroll to position [0, 0]
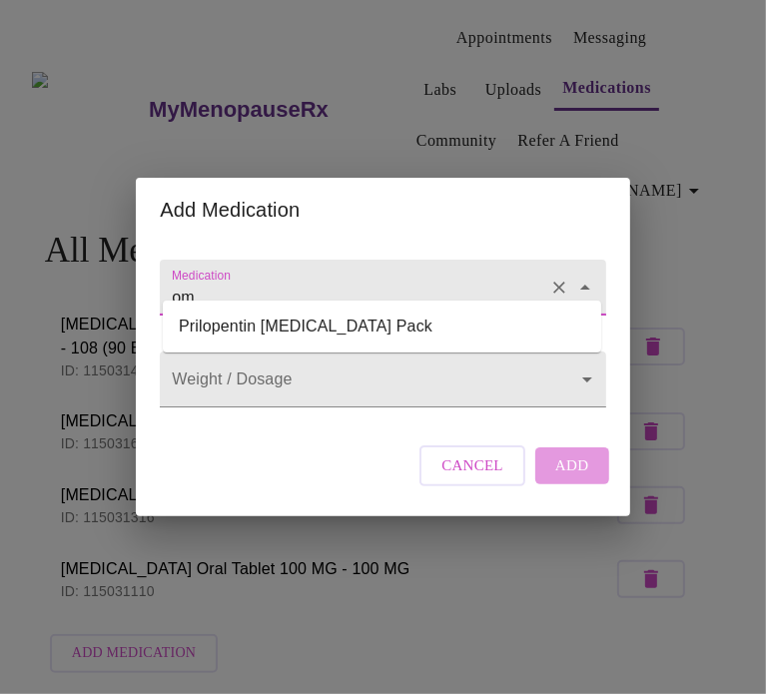
type input "o"
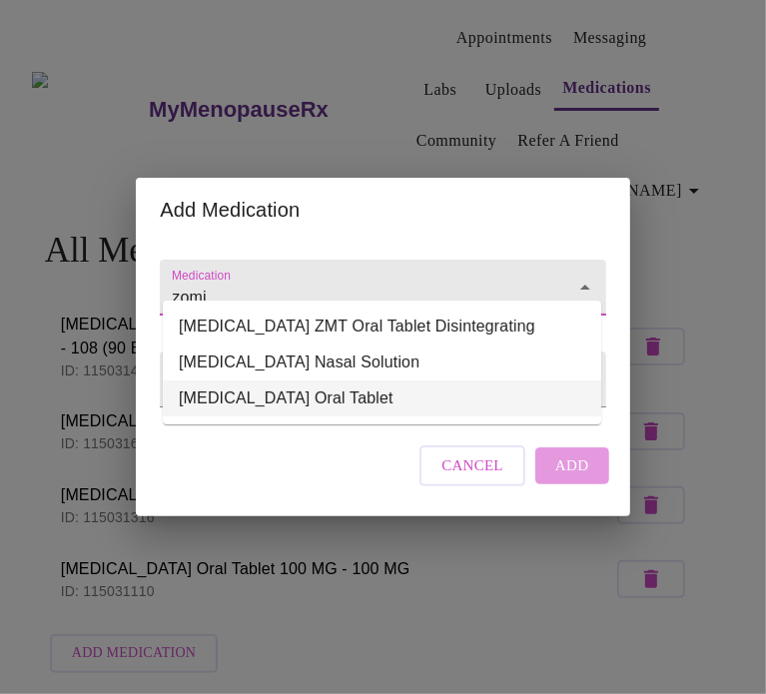
click at [307, 389] on li "[MEDICAL_DATA] Oral Tablet" at bounding box center [382, 398] width 438 height 36
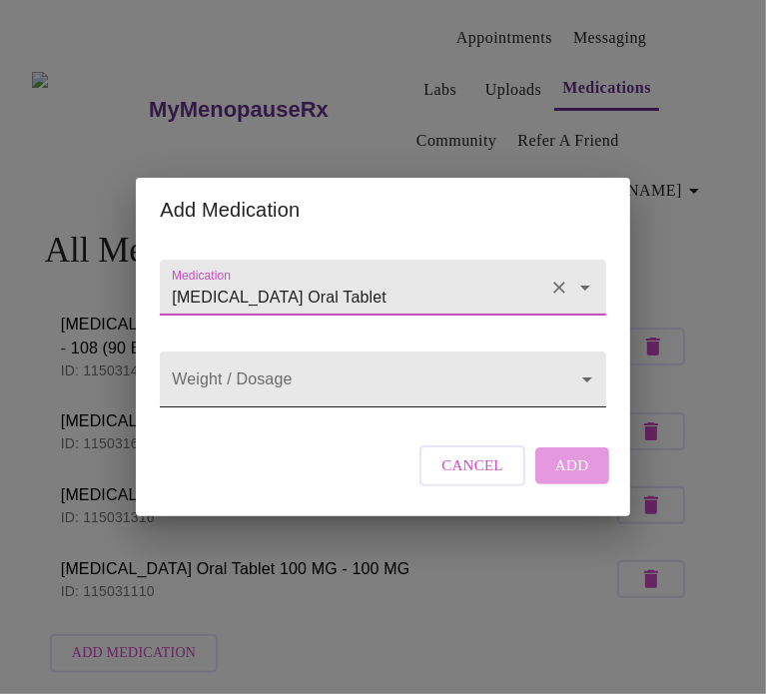
type input "[MEDICAL_DATA] Oral Tablet"
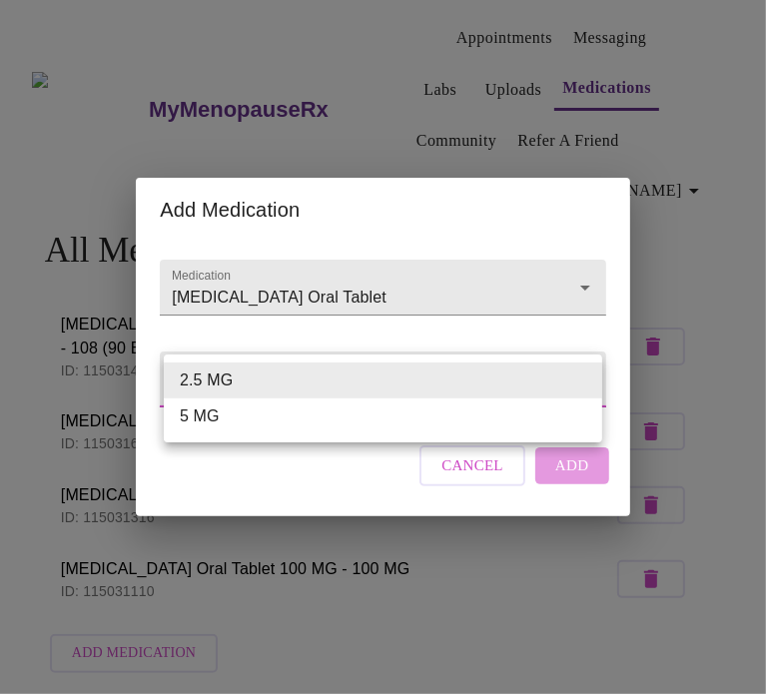
click at [399, 389] on body "MyMenopauseRx Appointments Messaging Labs Uploads Medications Community Refer a…" at bounding box center [383, 557] width 750 height 1098
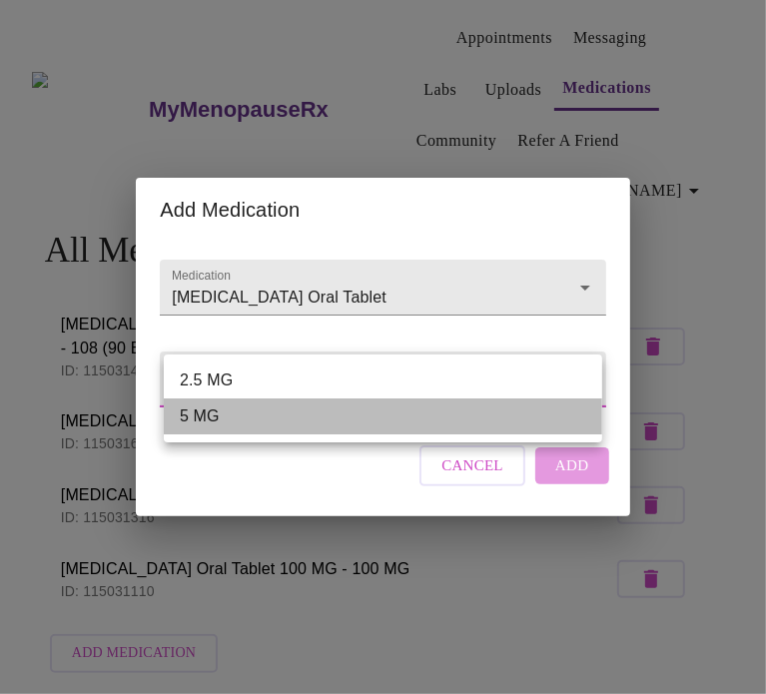
click at [260, 407] on li "5 MG" at bounding box center [383, 416] width 438 height 36
type input "5 MG"
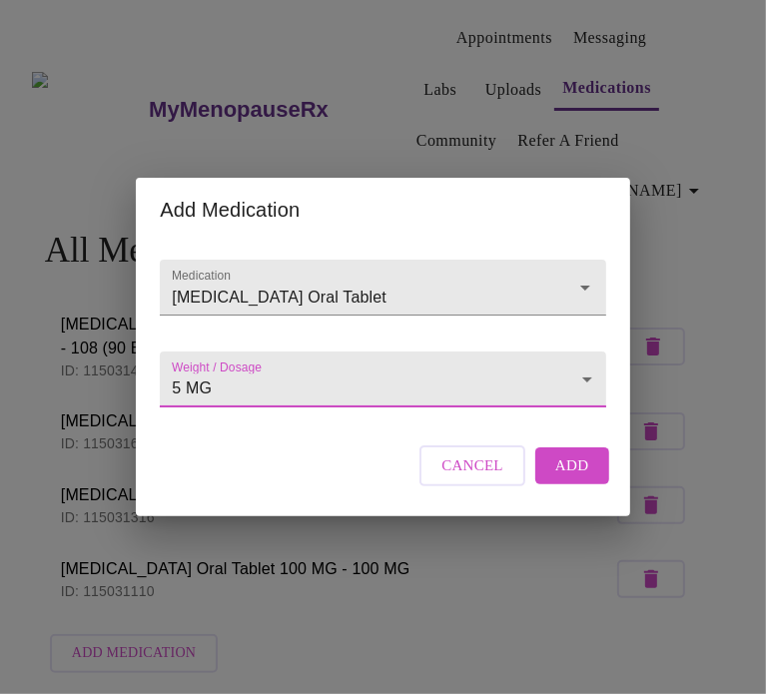
click at [571, 478] on span "Add" at bounding box center [572, 465] width 34 height 26
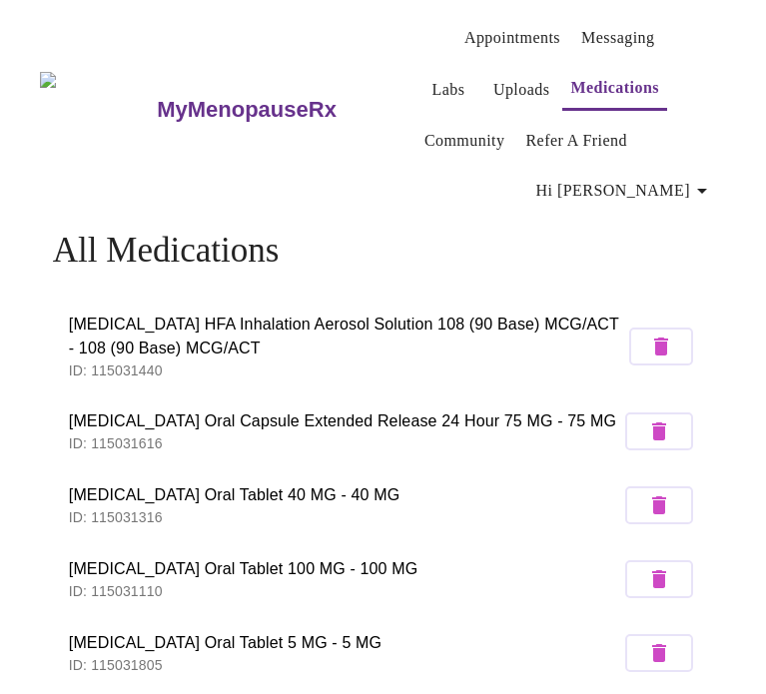
scroll to position [300, 0]
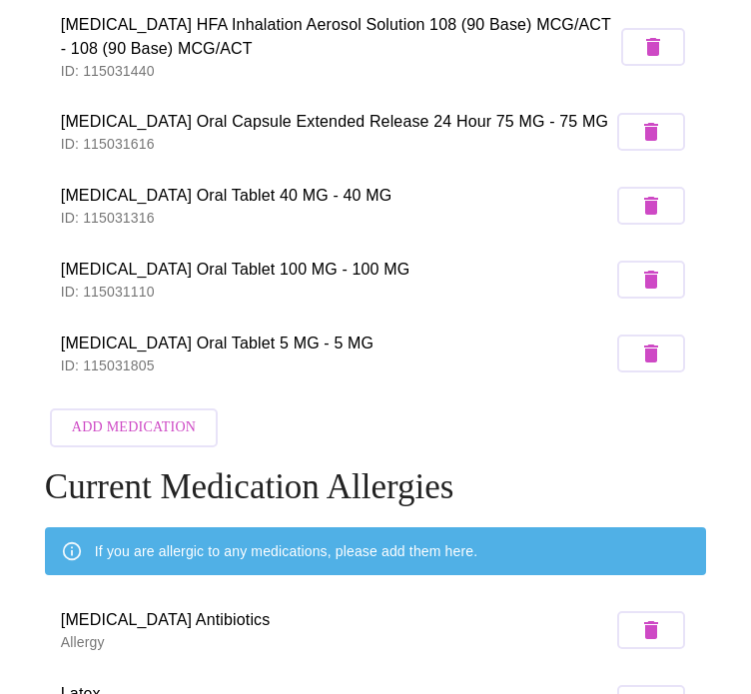
click at [148, 415] on span "Add Medication" at bounding box center [134, 427] width 124 height 25
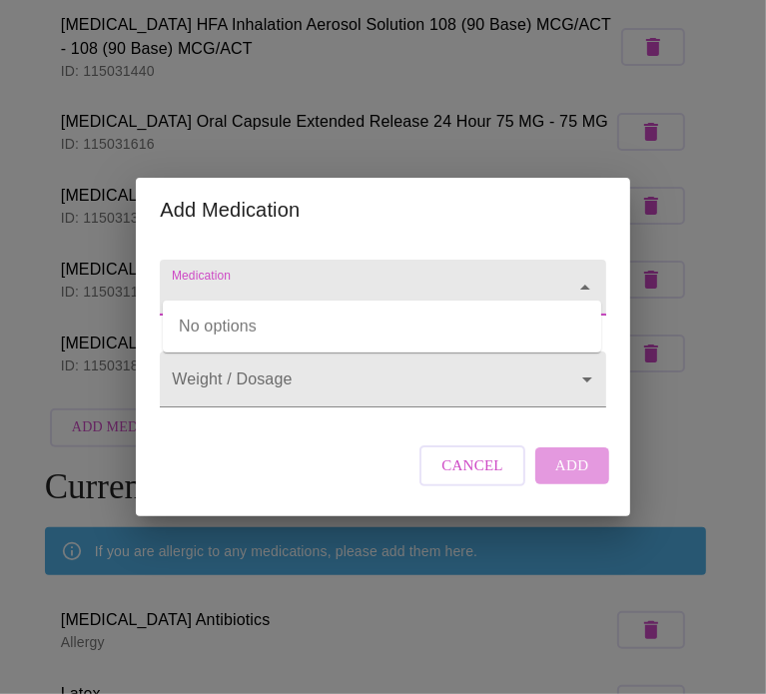
click at [306, 287] on input "Medication" at bounding box center [354, 297] width 372 height 37
type input "v"
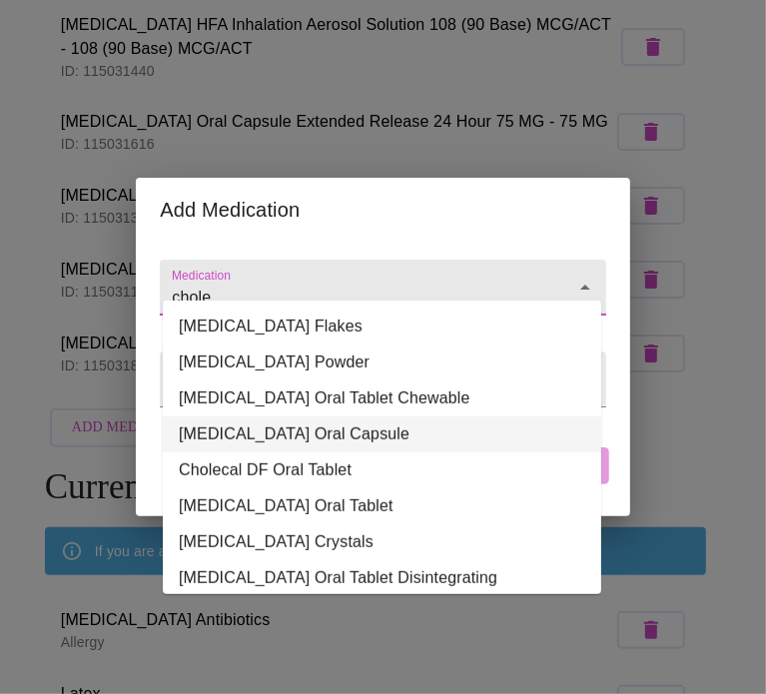
click at [323, 421] on li "[MEDICAL_DATA] Oral Capsule" at bounding box center [382, 434] width 438 height 36
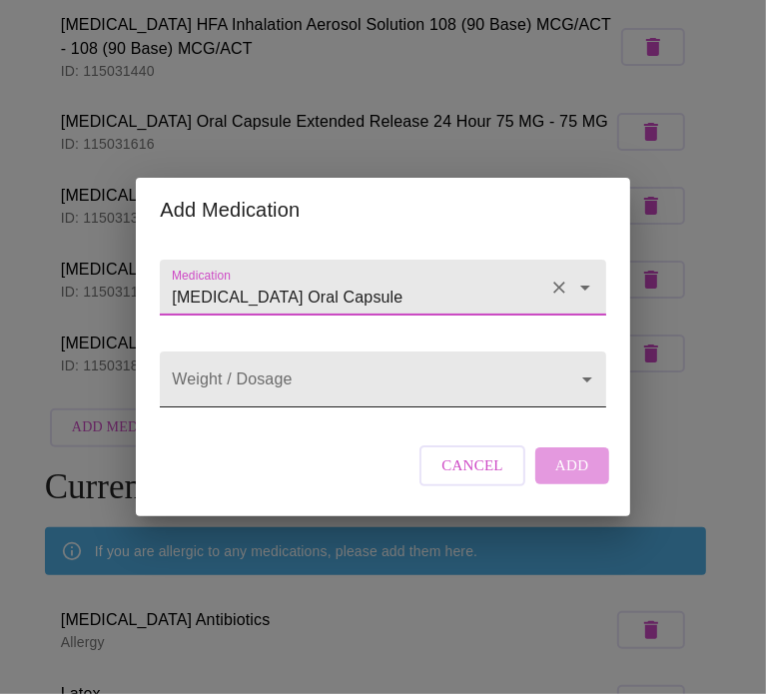
type input "[MEDICAL_DATA] Oral Capsule"
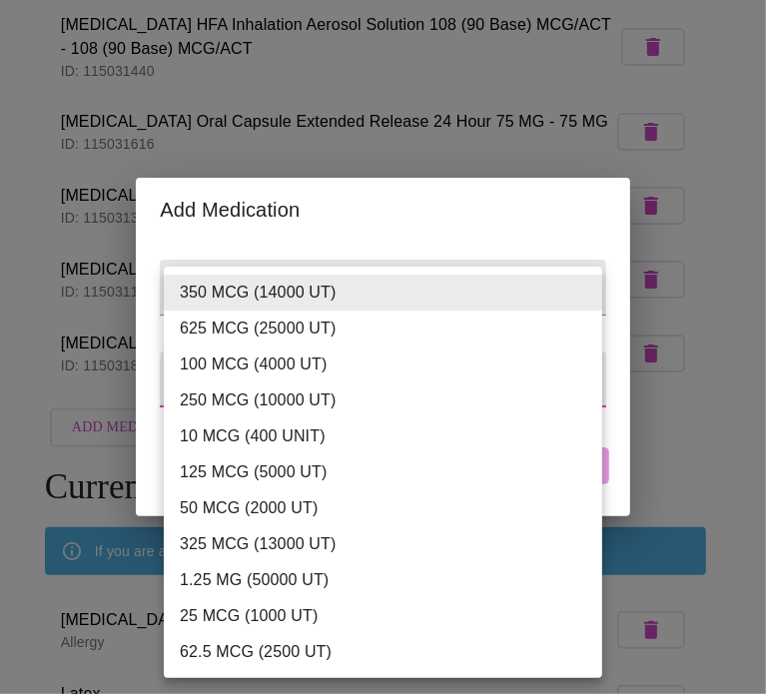
click at [373, 382] on body "MyMenopauseRx Appointments Messaging Labs Uploads Medications Community Refer a…" at bounding box center [383, 294] width 750 height 1172
click at [400, 184] on div at bounding box center [383, 347] width 766 height 694
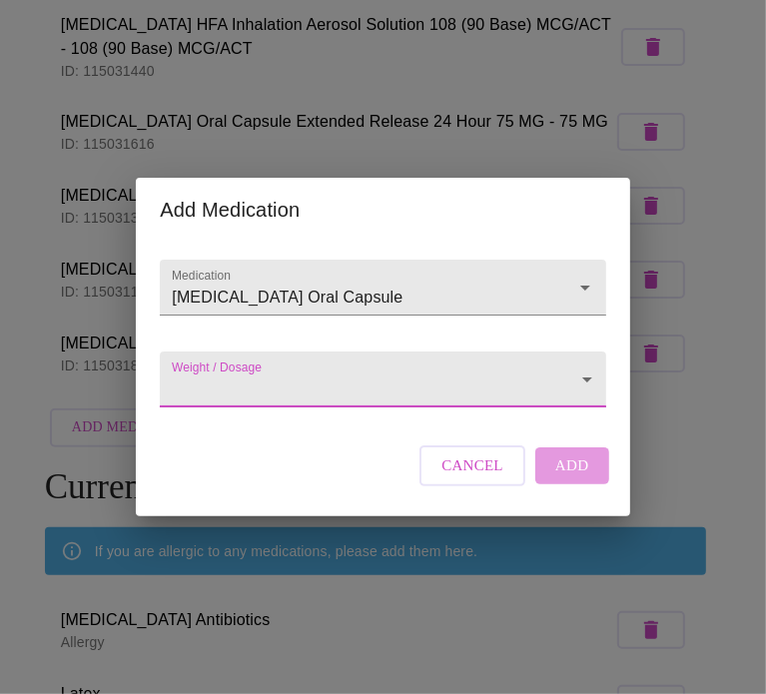
click at [475, 461] on div "Cancel Add" at bounding box center [513, 465] width 199 height 60
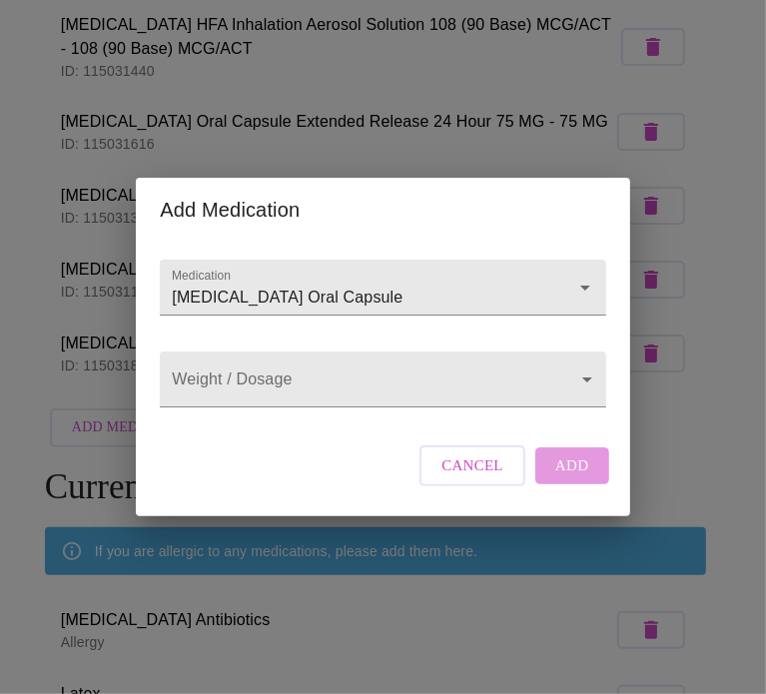
click at [474, 478] on span "Cancel" at bounding box center [472, 465] width 62 height 26
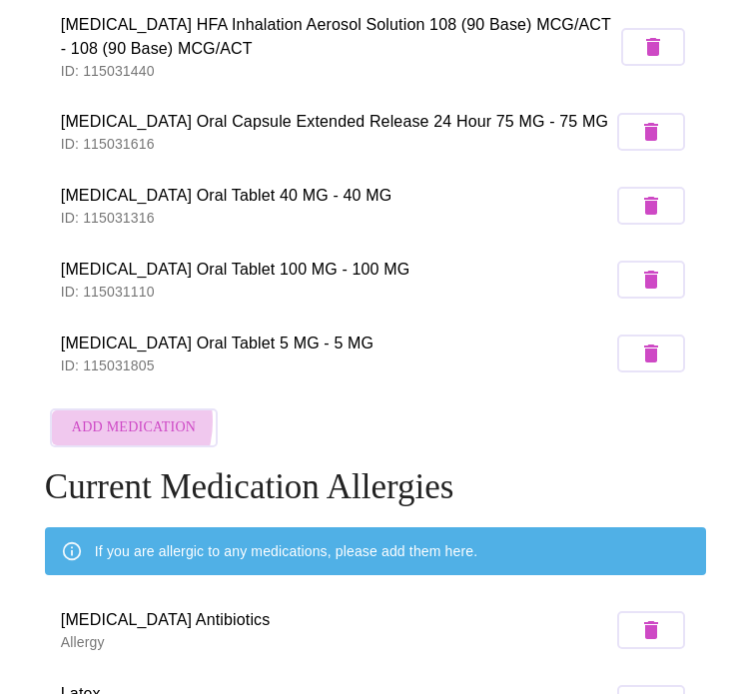
click at [99, 415] on span "Add Medication" at bounding box center [134, 427] width 124 height 25
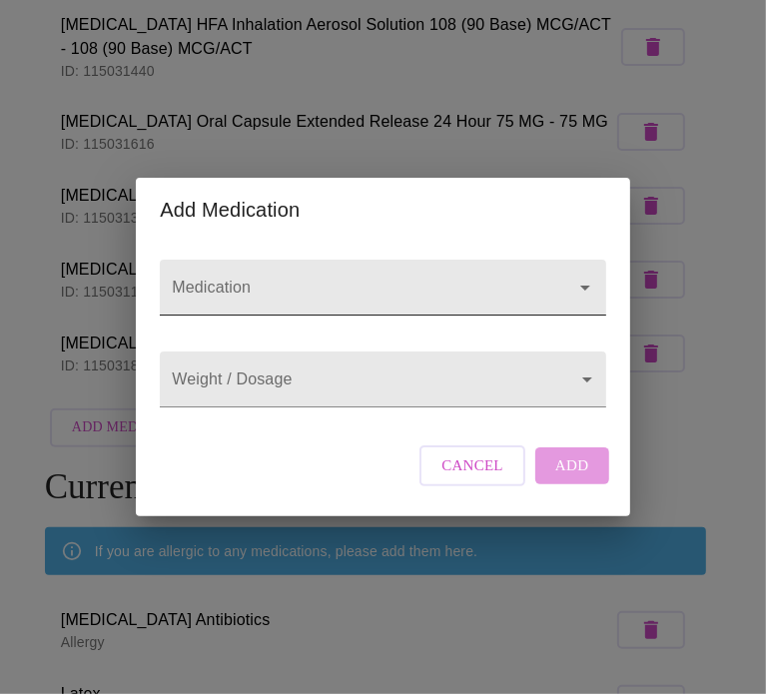
click at [333, 279] on input "Medication" at bounding box center [354, 297] width 372 height 37
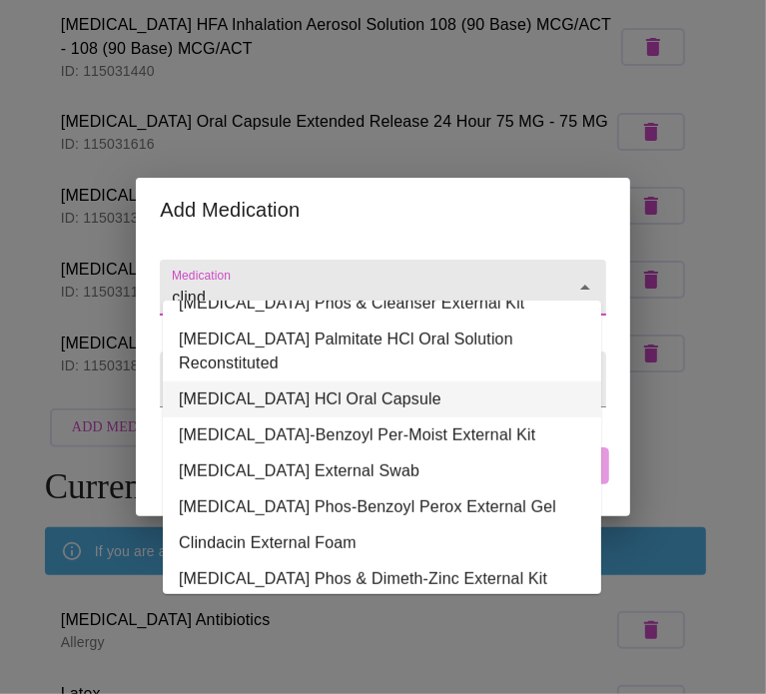
scroll to position [408, 0]
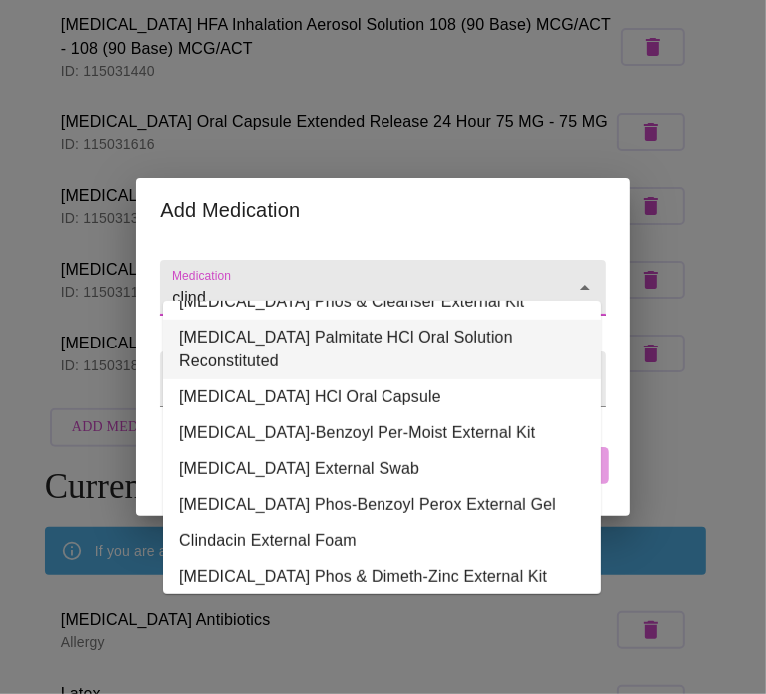
click at [251, 287] on input "clind" at bounding box center [354, 297] width 372 height 37
click at [241, 279] on input "clind" at bounding box center [354, 297] width 372 height 37
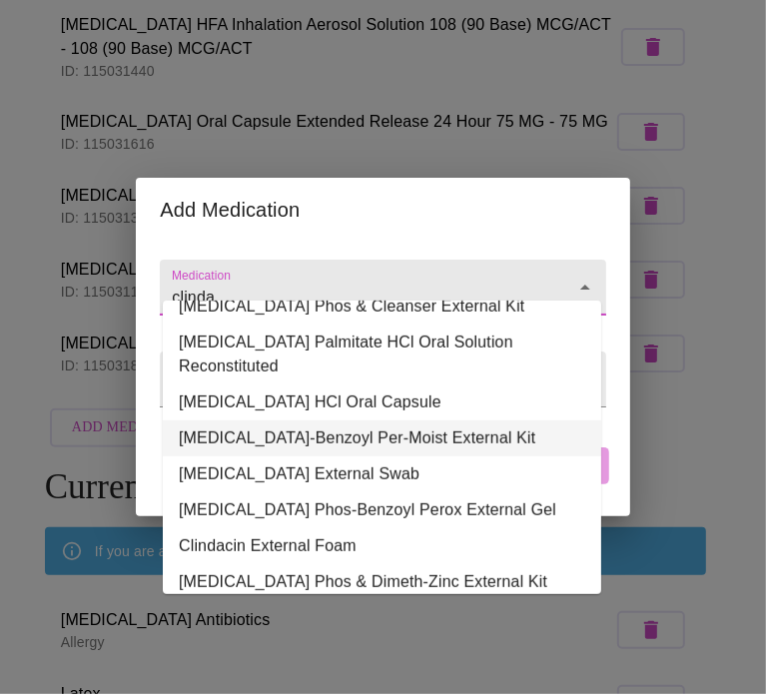
scroll to position [372, 0]
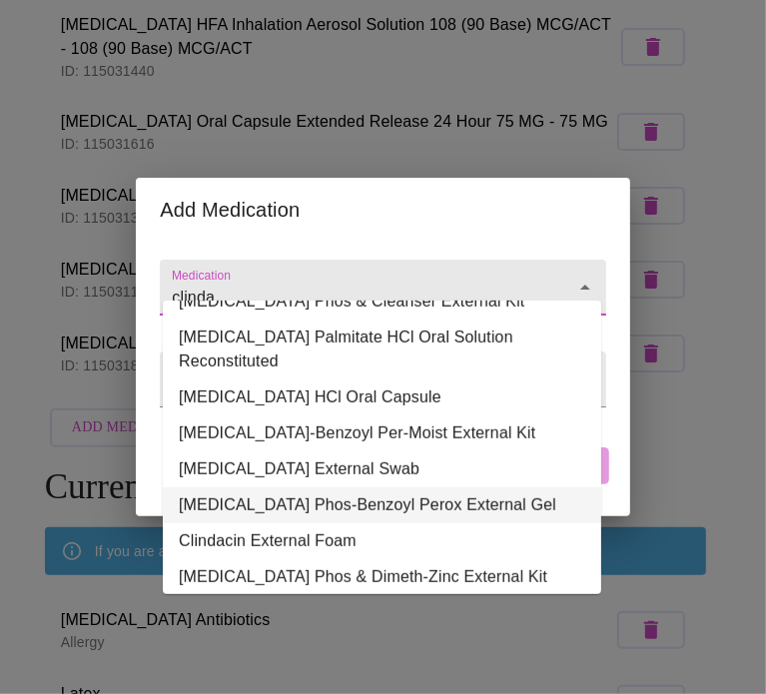
click at [361, 489] on li "[MEDICAL_DATA] Phos-Benzoyl Perox External Gel" at bounding box center [382, 505] width 438 height 36
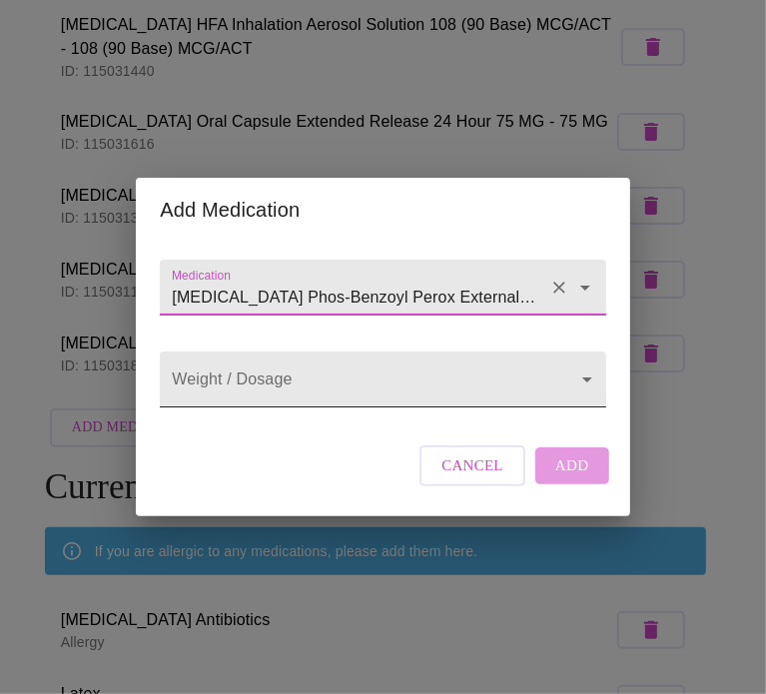
type input "[MEDICAL_DATA] Phos-Benzoyl Perox External Gel"
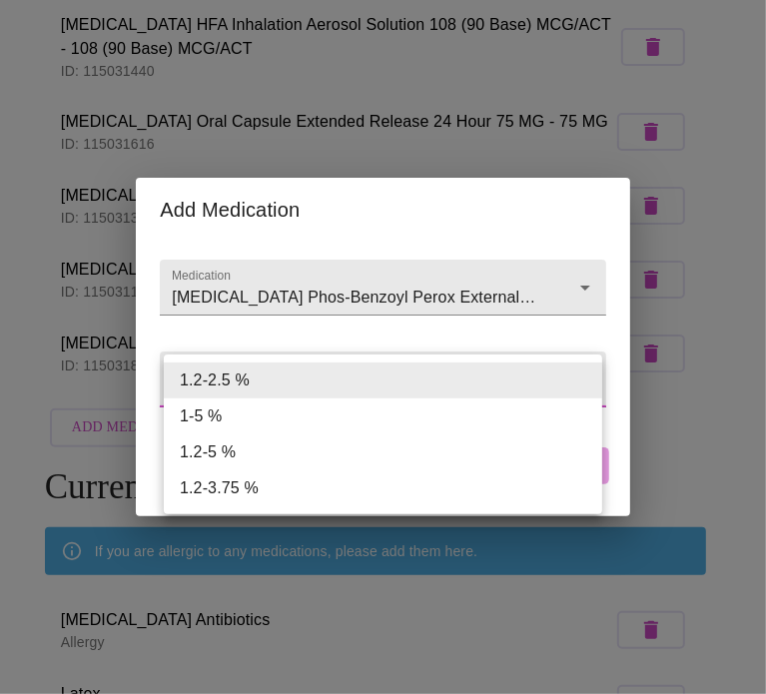
click at [328, 379] on body "MyMenopauseRx Appointments Messaging Labs Uploads Medications Community Refer a…" at bounding box center [383, 294] width 750 height 1172
click at [328, 379] on li "1.2-2.5 %" at bounding box center [383, 380] width 438 height 36
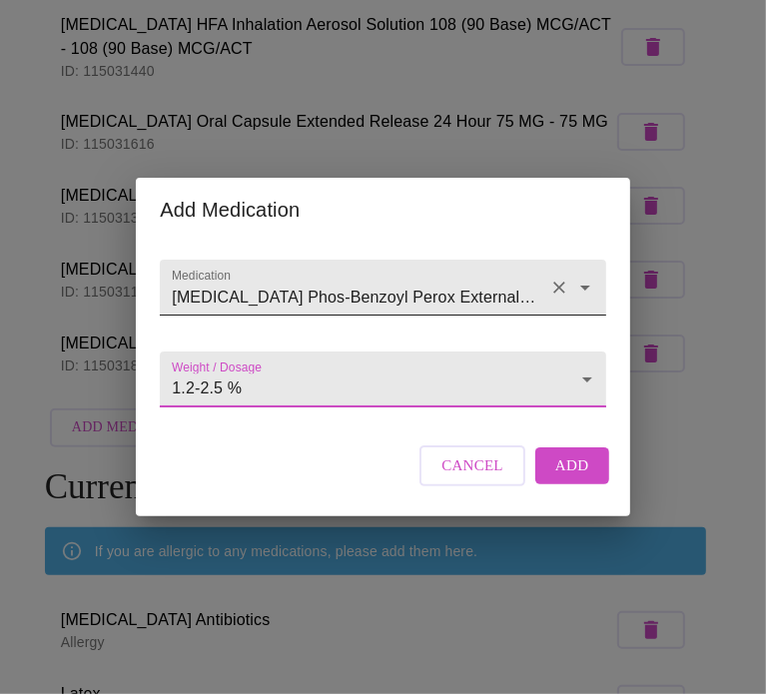
click at [374, 290] on input "[MEDICAL_DATA] Phos-Benzoyl Perox External Gel" at bounding box center [354, 297] width 372 height 37
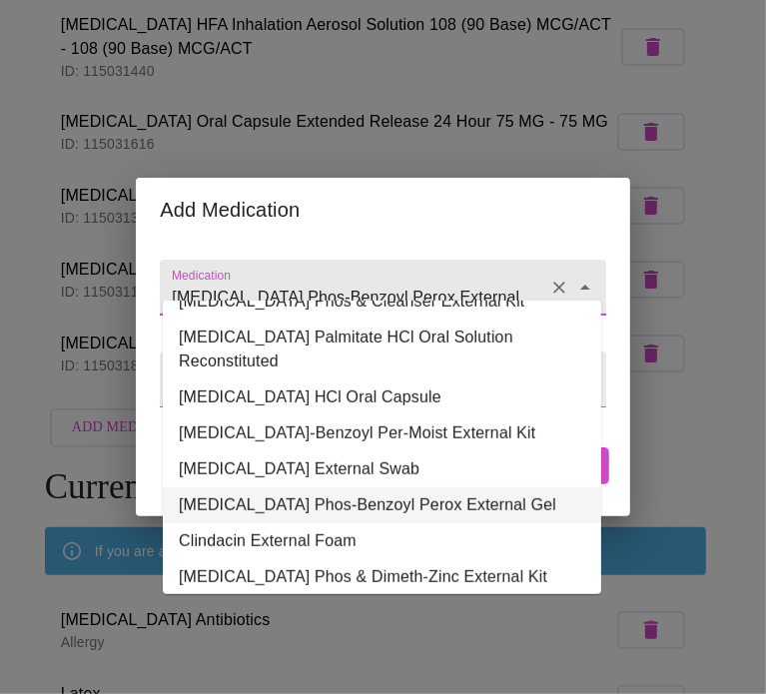
click at [313, 487] on li "[MEDICAL_DATA] Phos-Benzoyl Perox External Gel" at bounding box center [382, 505] width 438 height 36
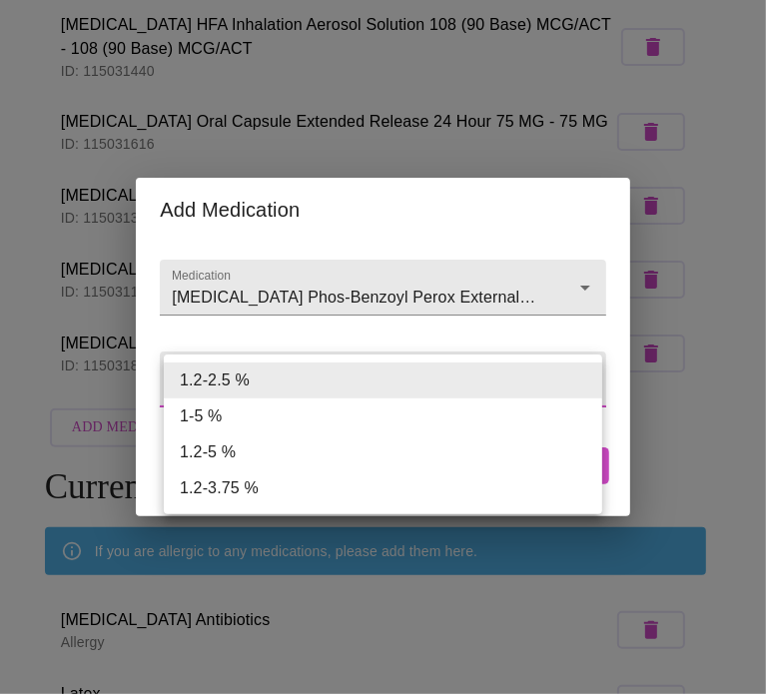
click at [326, 385] on body "MyMenopauseRx Appointments Messaging Labs Uploads Medications Community Refer a…" at bounding box center [383, 294] width 750 height 1172
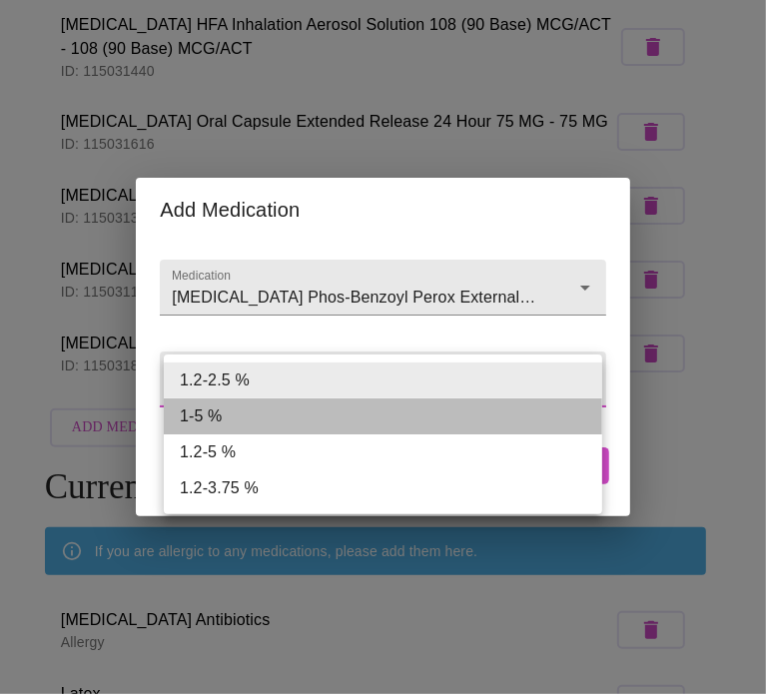
click at [196, 418] on li "1-5 %" at bounding box center [383, 416] width 438 height 36
type input "1-5 %"
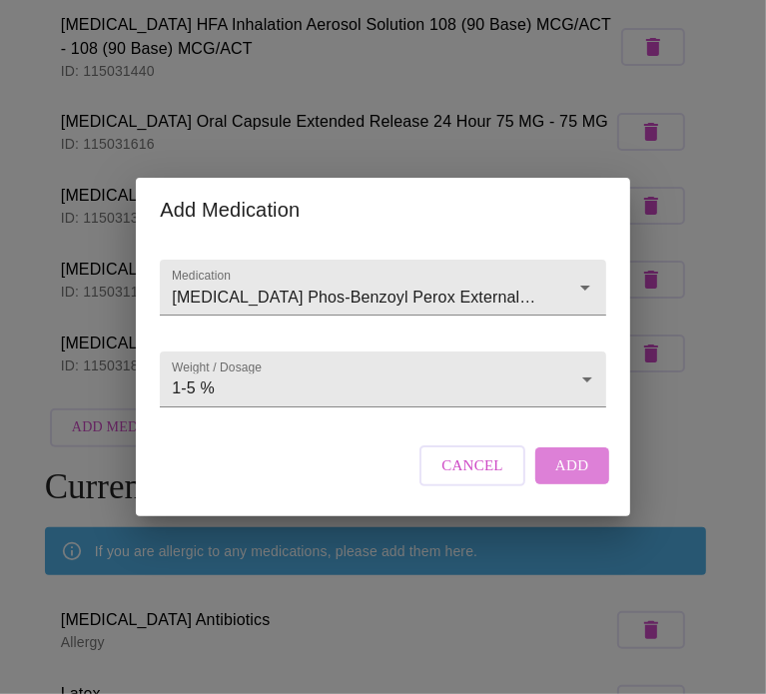
click at [563, 478] on span "Add" at bounding box center [572, 465] width 34 height 26
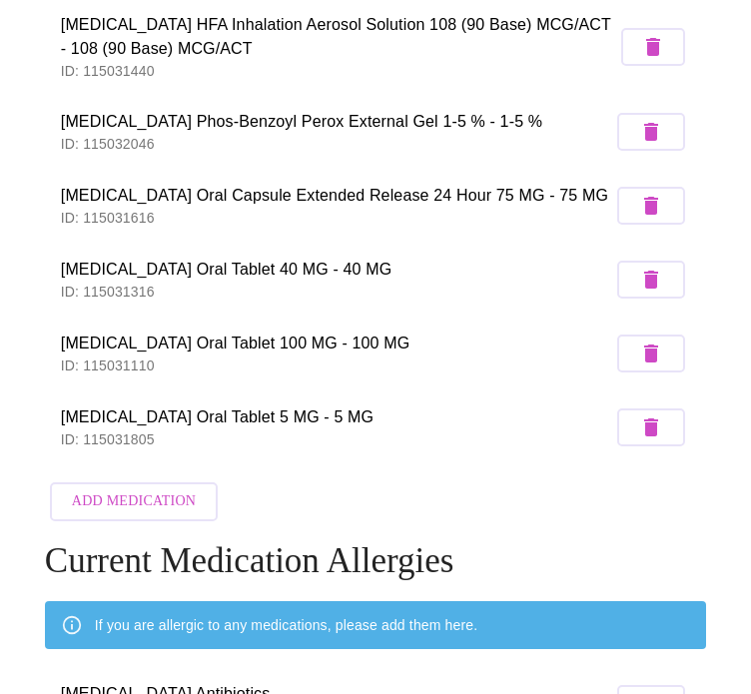
click at [147, 489] on span "Add Medication" at bounding box center [134, 501] width 124 height 25
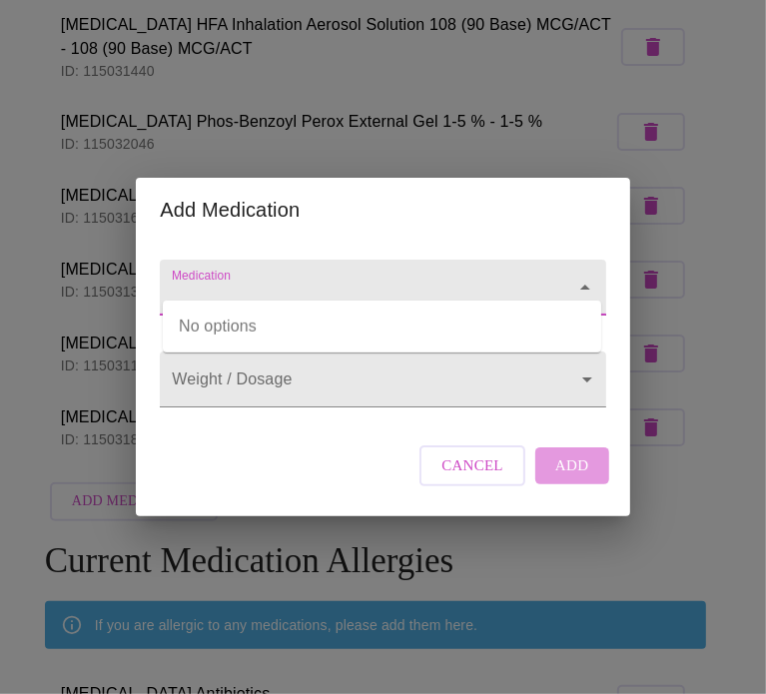
click at [445, 279] on input "Medication" at bounding box center [354, 297] width 372 height 37
type input "t"
click at [470, 478] on span "Cancel" at bounding box center [472, 465] width 62 height 26
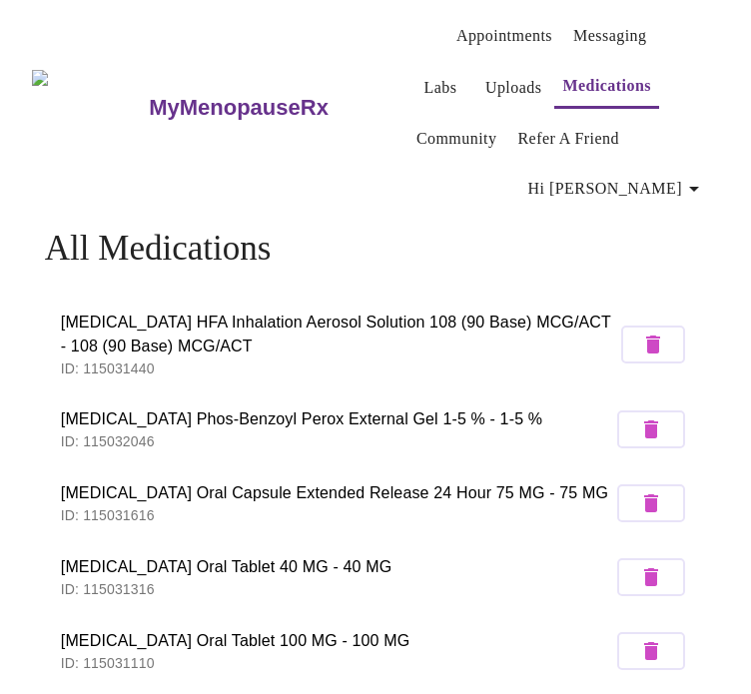
scroll to position [0, 0]
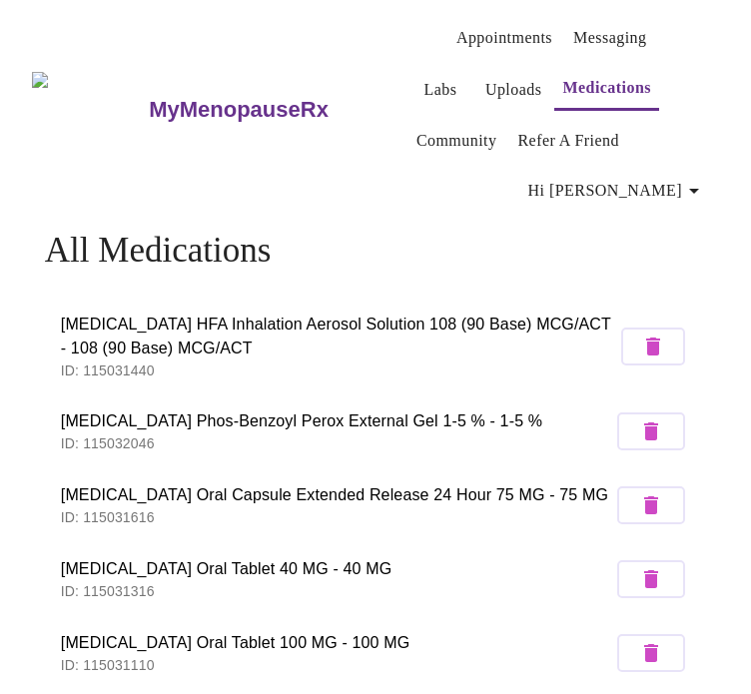
click at [485, 83] on link "Uploads" at bounding box center [513, 90] width 57 height 28
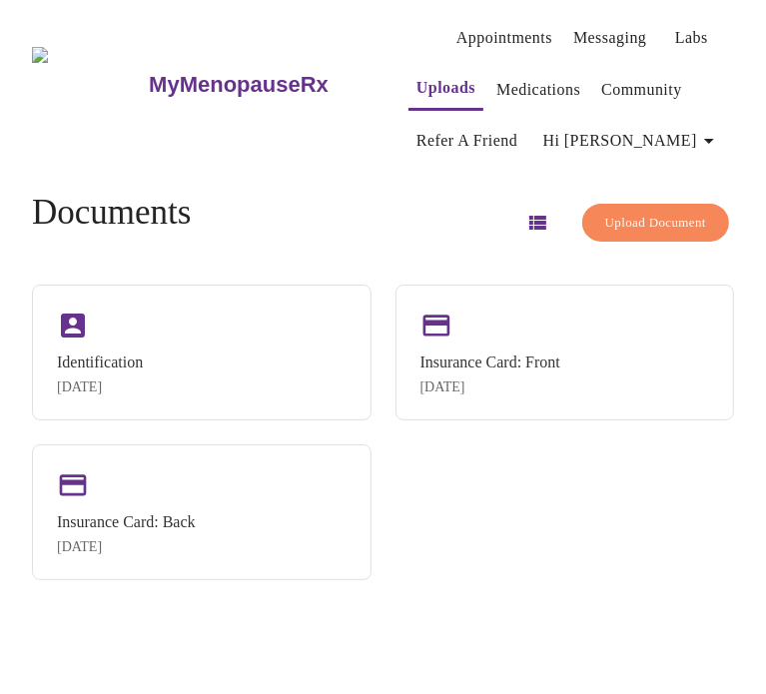
click at [523, 101] on span "Appointments Messaging Labs Uploads Medications Community Refer a Friend Hi [PE…" at bounding box center [571, 84] width 326 height 153
click at [519, 79] on link "Medications" at bounding box center [538, 90] width 84 height 28
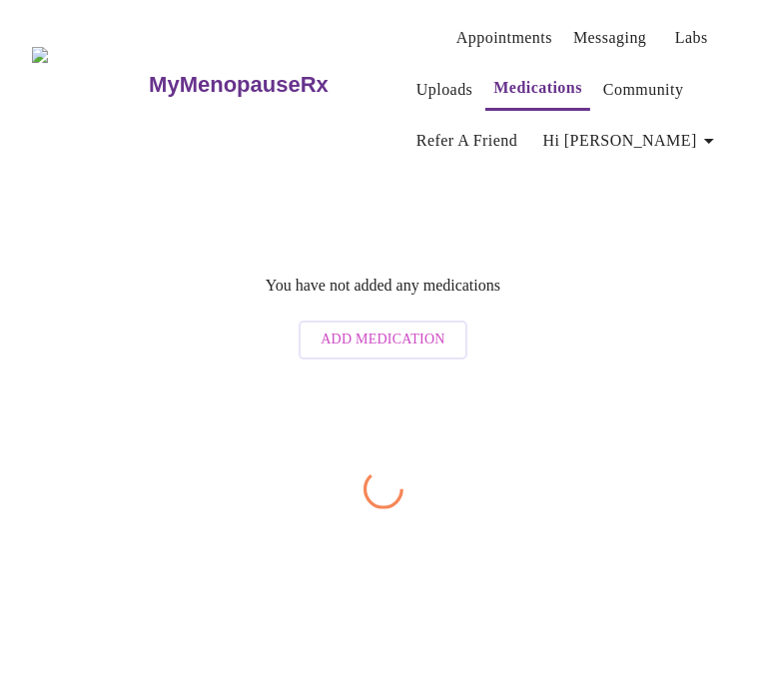
click at [603, 78] on link "Community" at bounding box center [643, 90] width 81 height 28
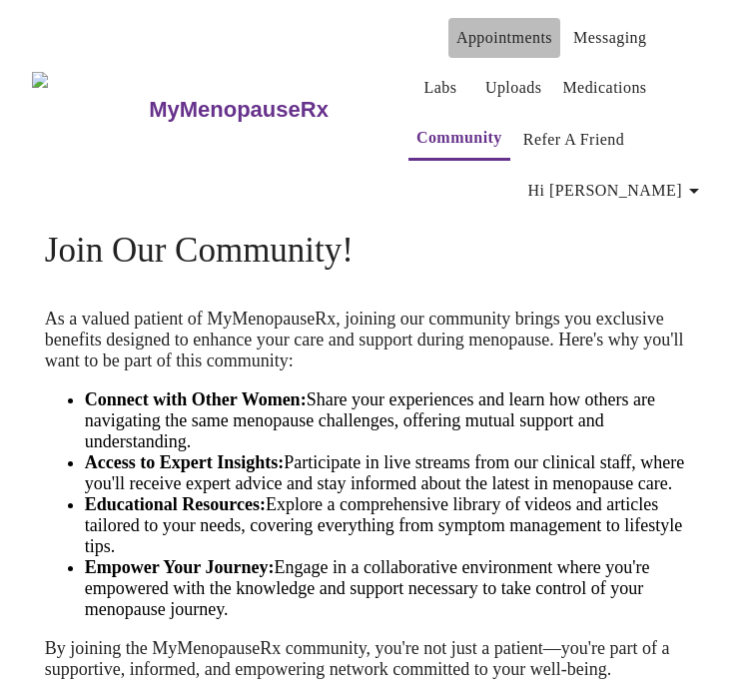
click at [509, 39] on link "Appointments" at bounding box center [504, 38] width 96 height 28
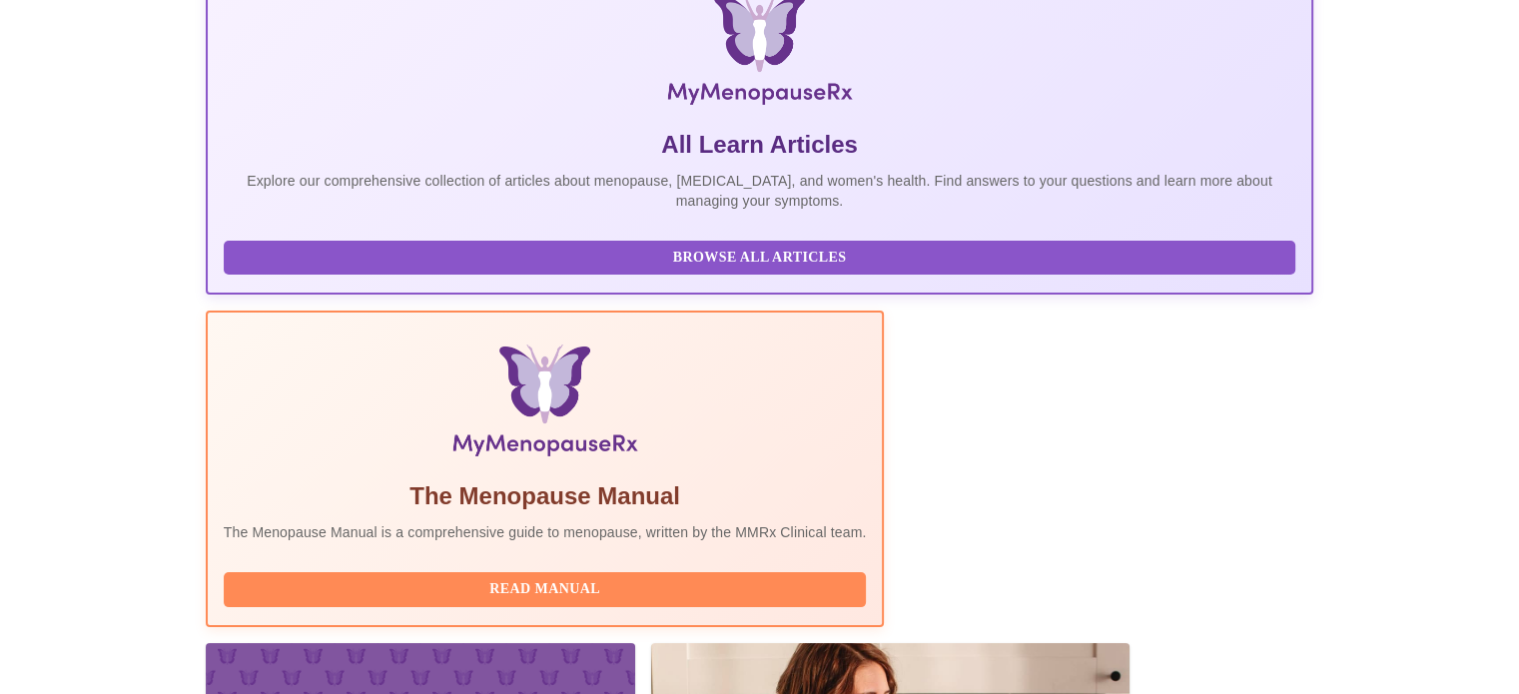
scroll to position [360, 0]
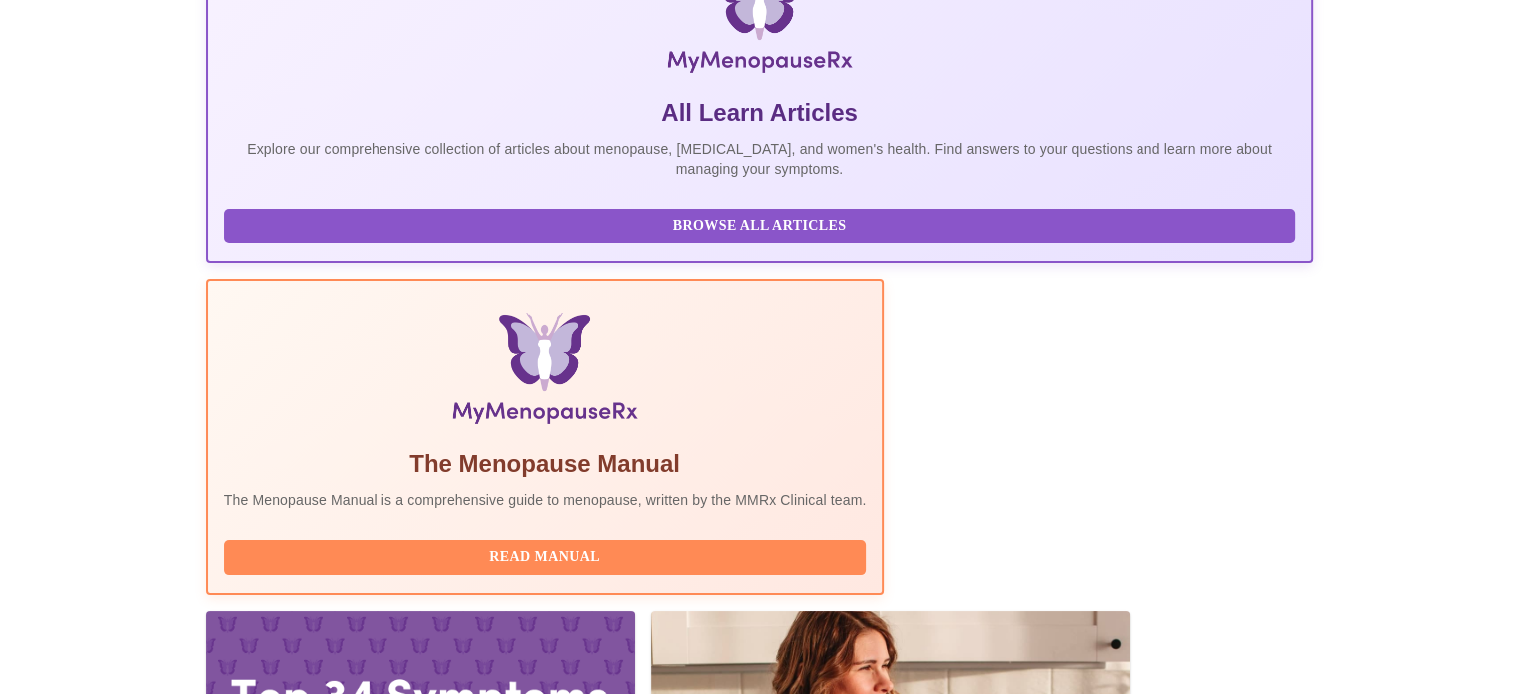
drag, startPoint x: 351, startPoint y: 449, endPoint x: 371, endPoint y: 452, distance: 20.2
drag, startPoint x: 348, startPoint y: 452, endPoint x: 489, endPoint y: 450, distance: 140.8
copy h3 "[PERSON_NAME]"
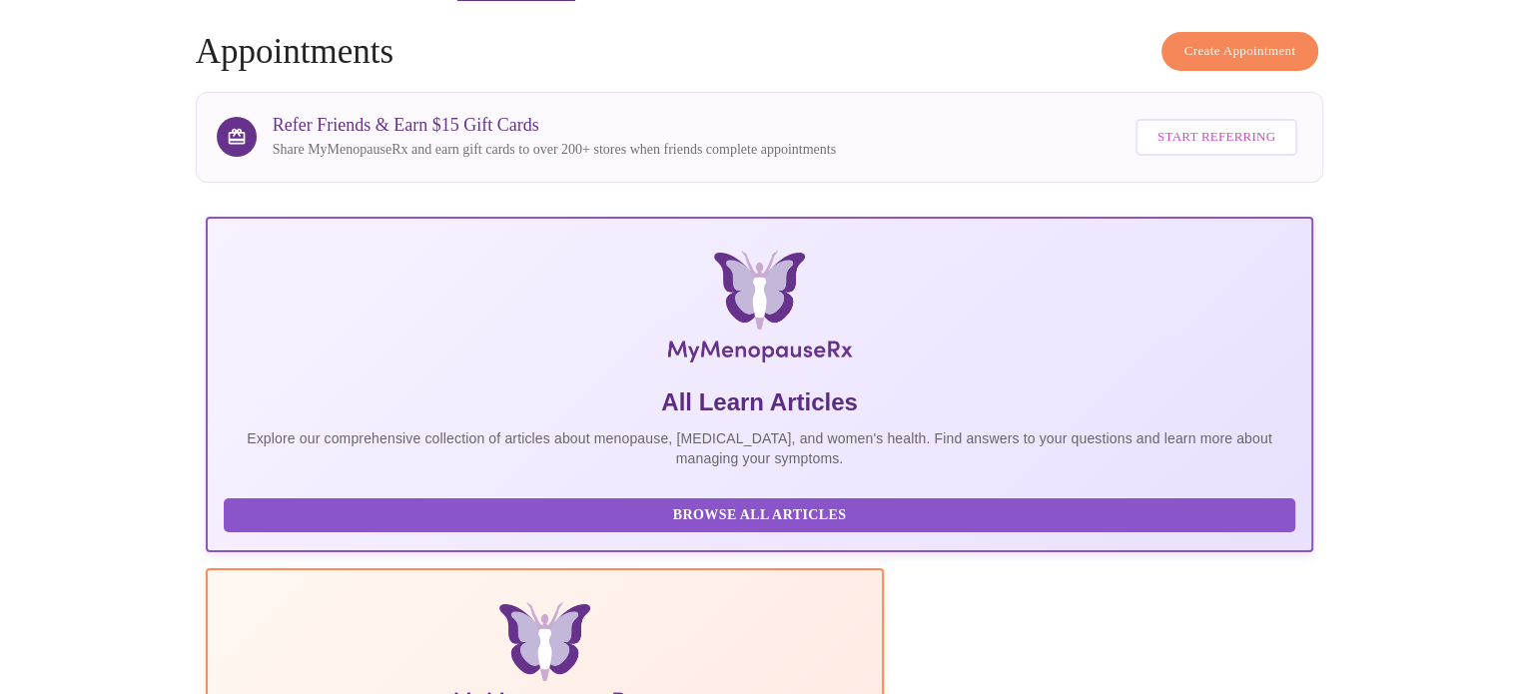
scroll to position [61, 0]
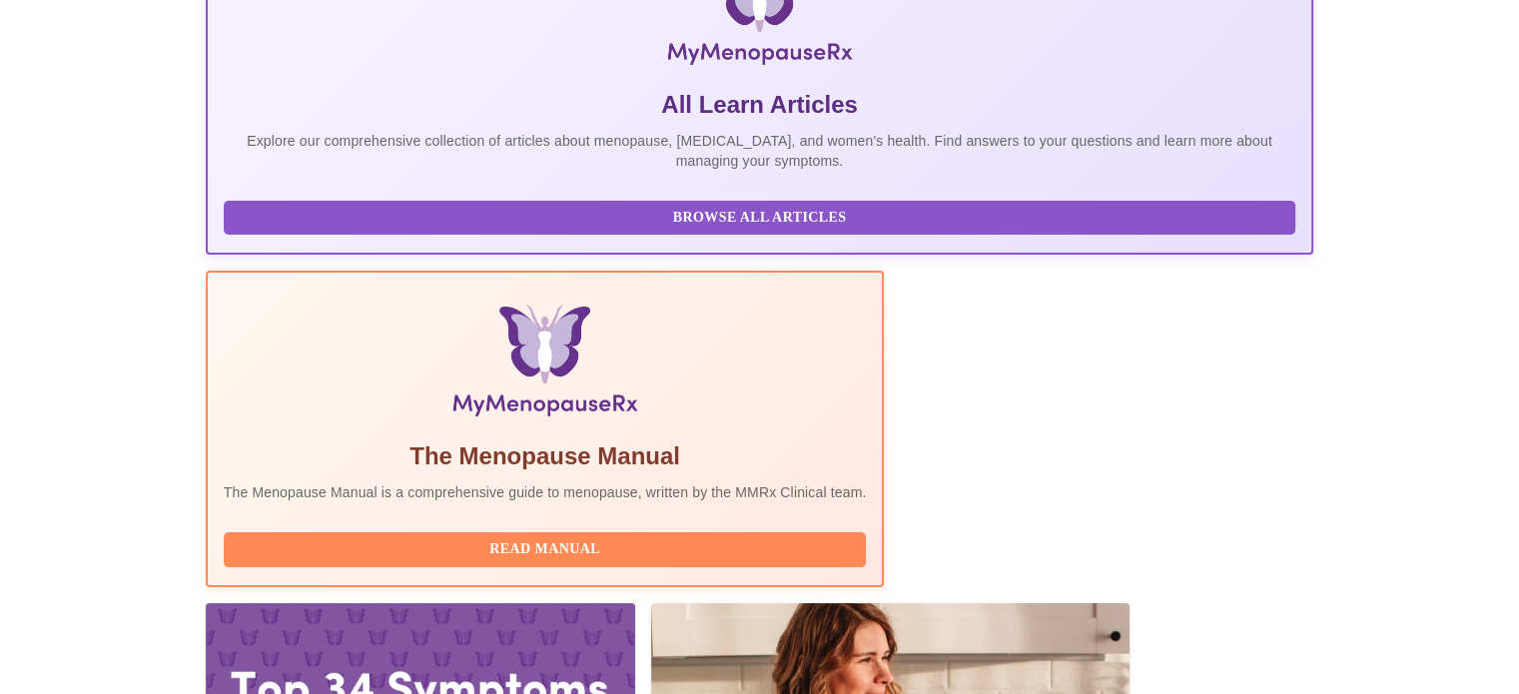
scroll to position [395, 0]
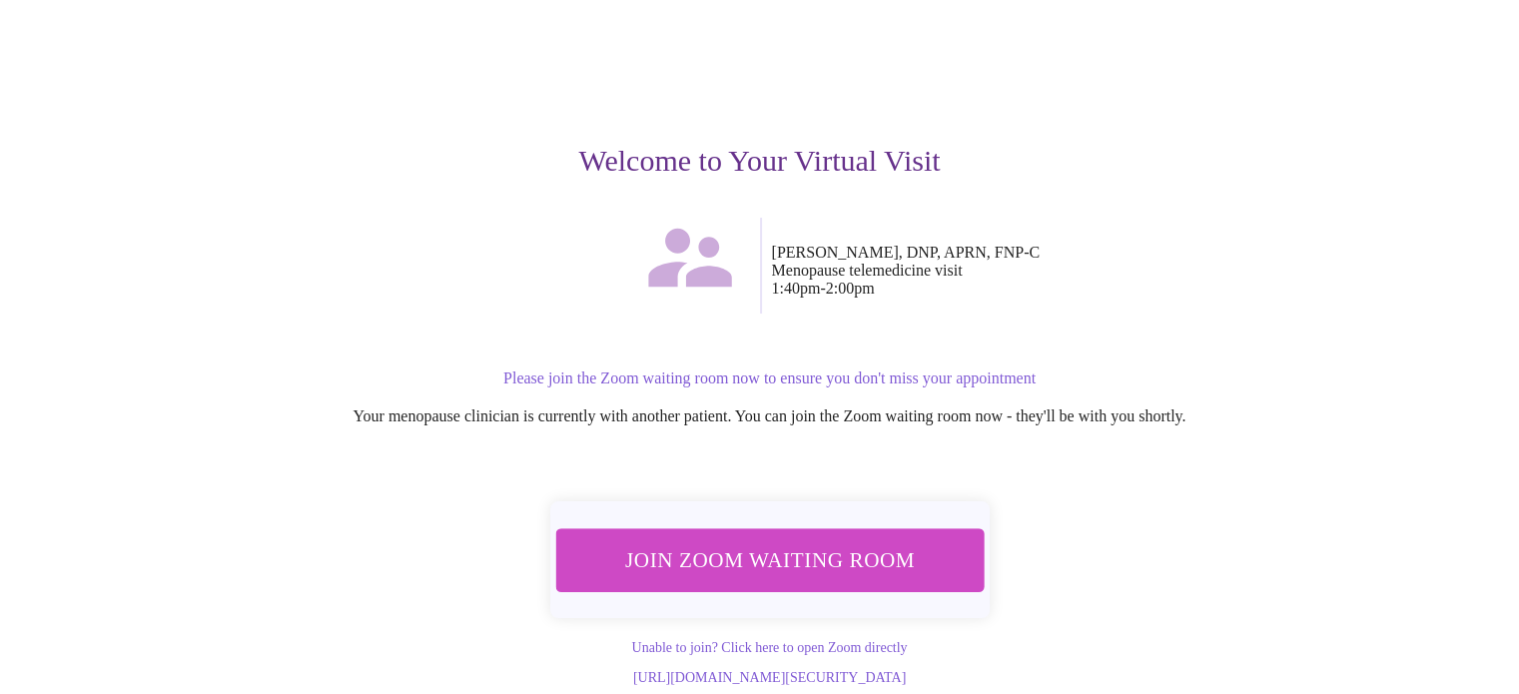
scroll to position [140, 0]
click at [819, 542] on span "Join Zoom Waiting Room" at bounding box center [768, 559] width 375 height 37
